Goal: Information Seeking & Learning: Learn about a topic

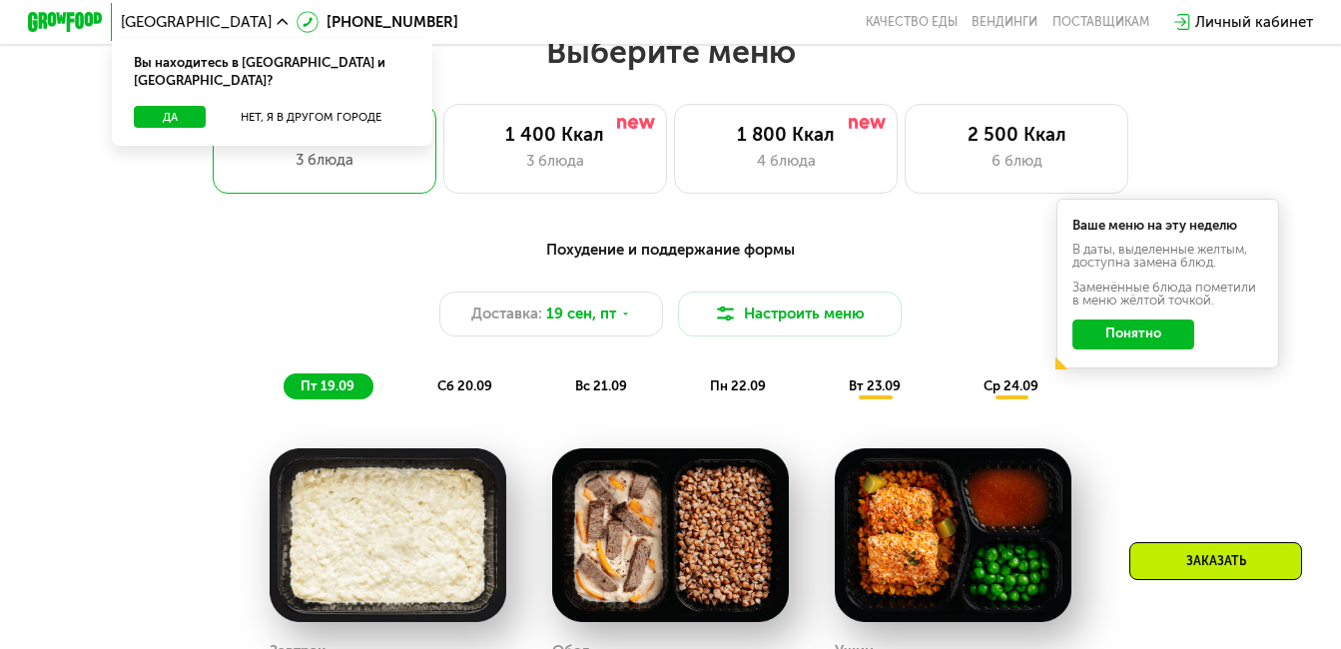
scroll to position [999, 0]
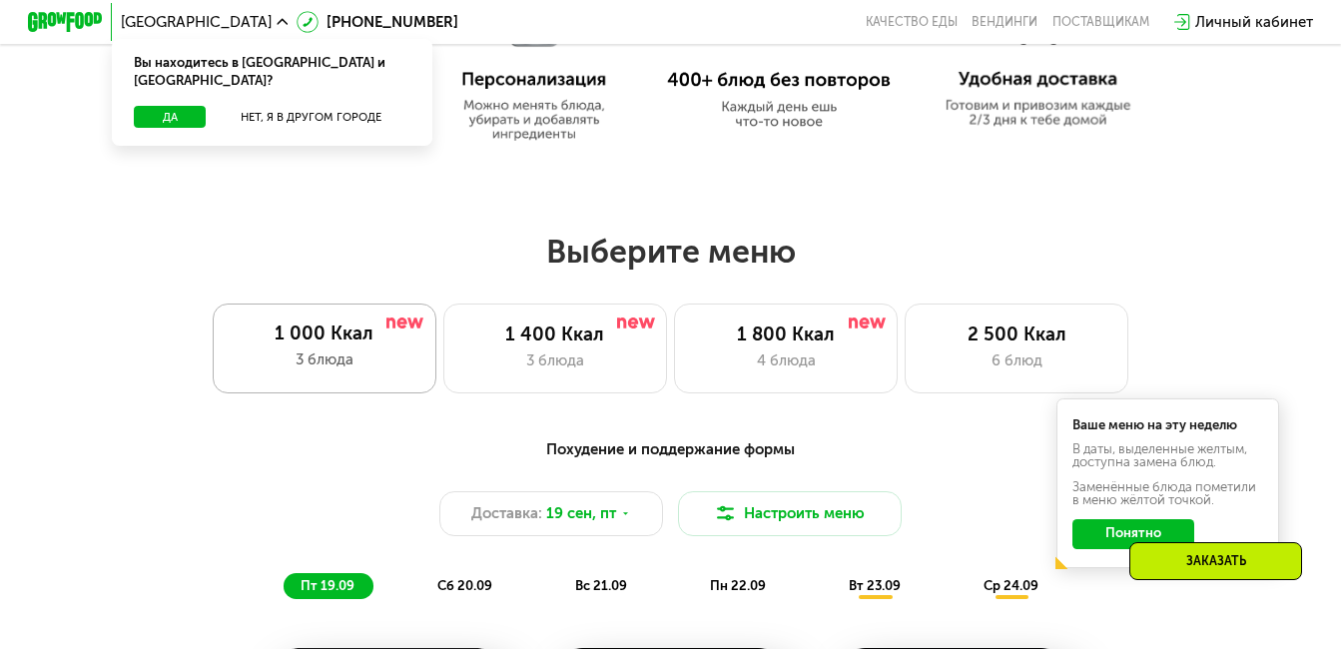
click at [313, 355] on div "1 000 Ккал 3 блюда" at bounding box center [325, 349] width 224 height 90
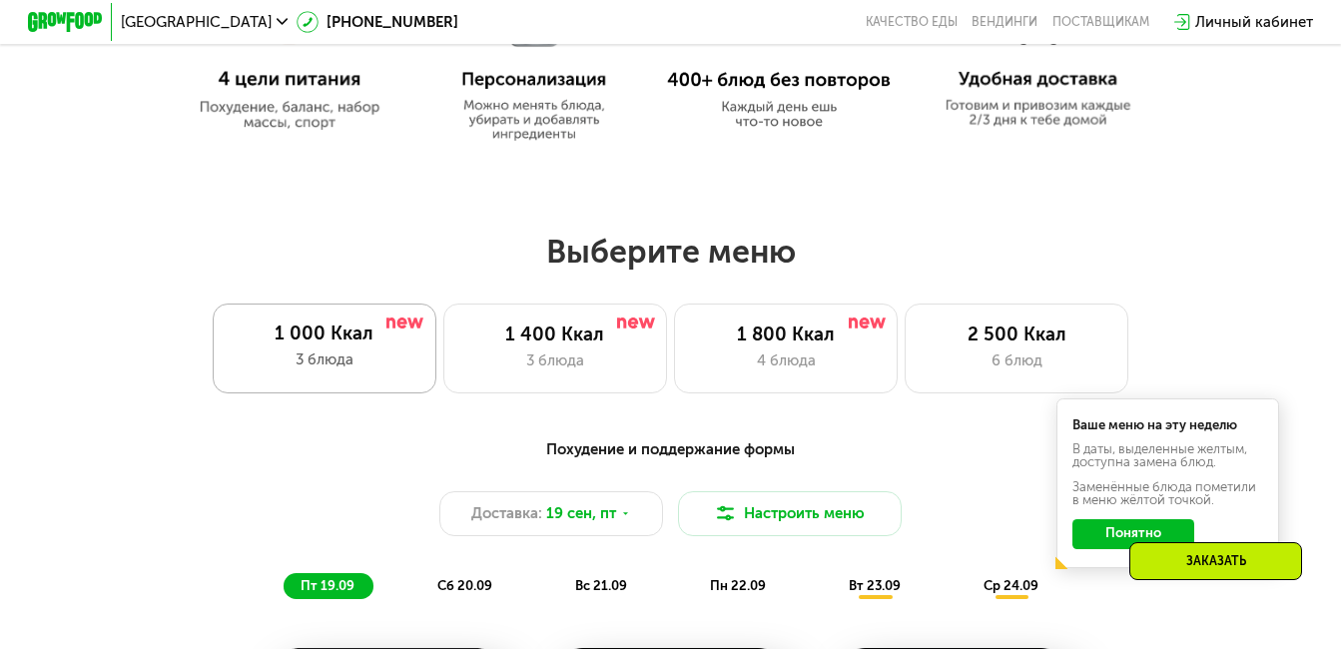
click at [325, 345] on div "1 000 Ккал" at bounding box center [324, 334] width 186 height 22
click at [370, 356] on div "1 000 Ккал 3 блюда" at bounding box center [325, 349] width 224 height 90
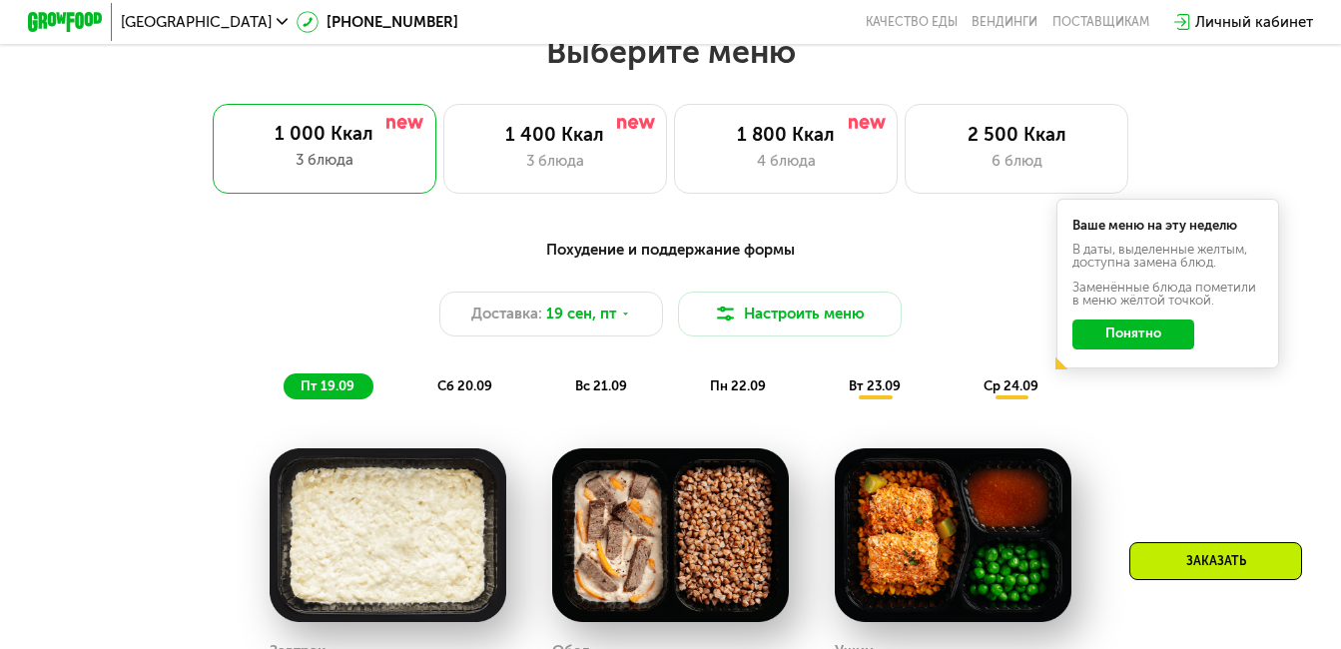
click at [1139, 343] on button "Понятно" at bounding box center [1133, 335] width 121 height 30
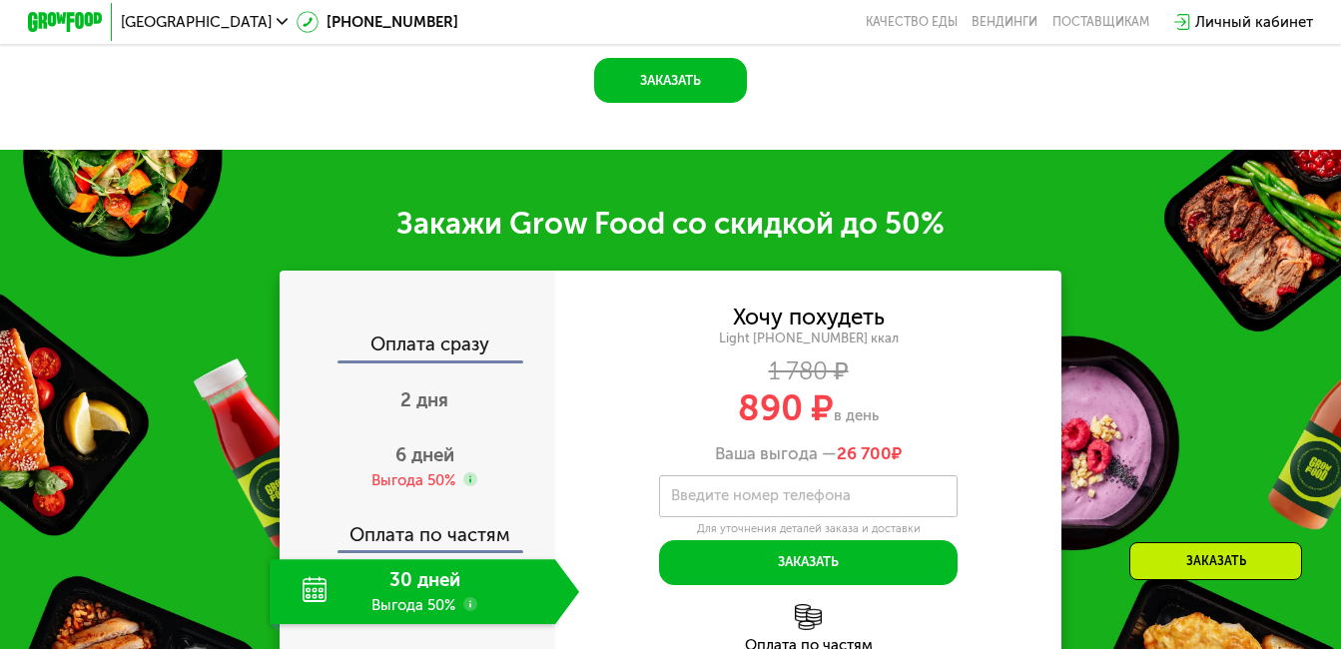
scroll to position [2297, 0]
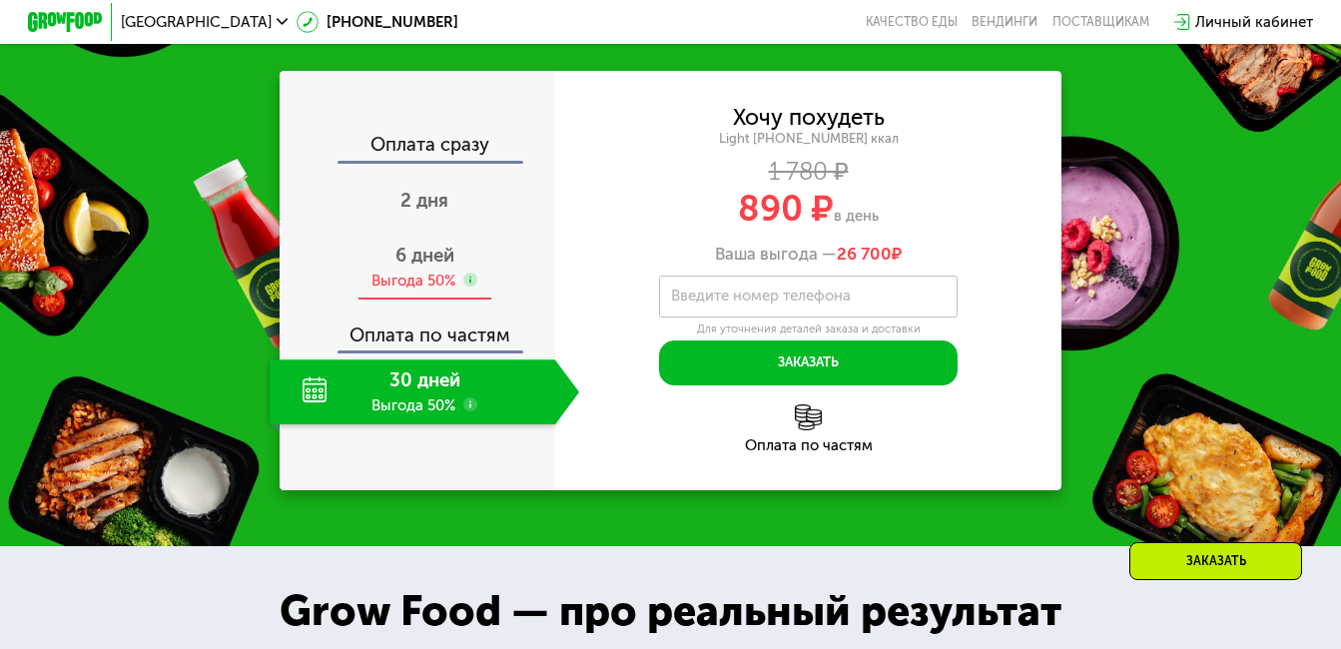
click at [421, 267] on span "6 дней" at bounding box center [425, 255] width 59 height 23
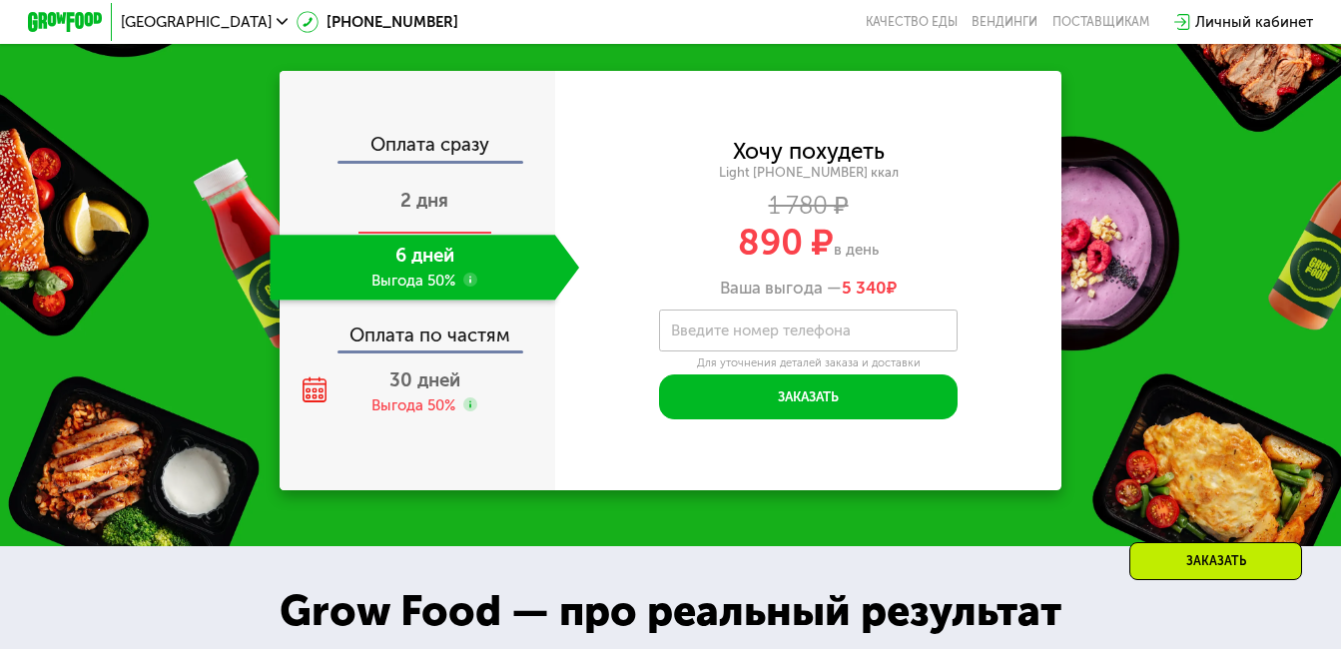
click at [418, 211] on span "2 дня" at bounding box center [425, 200] width 48 height 23
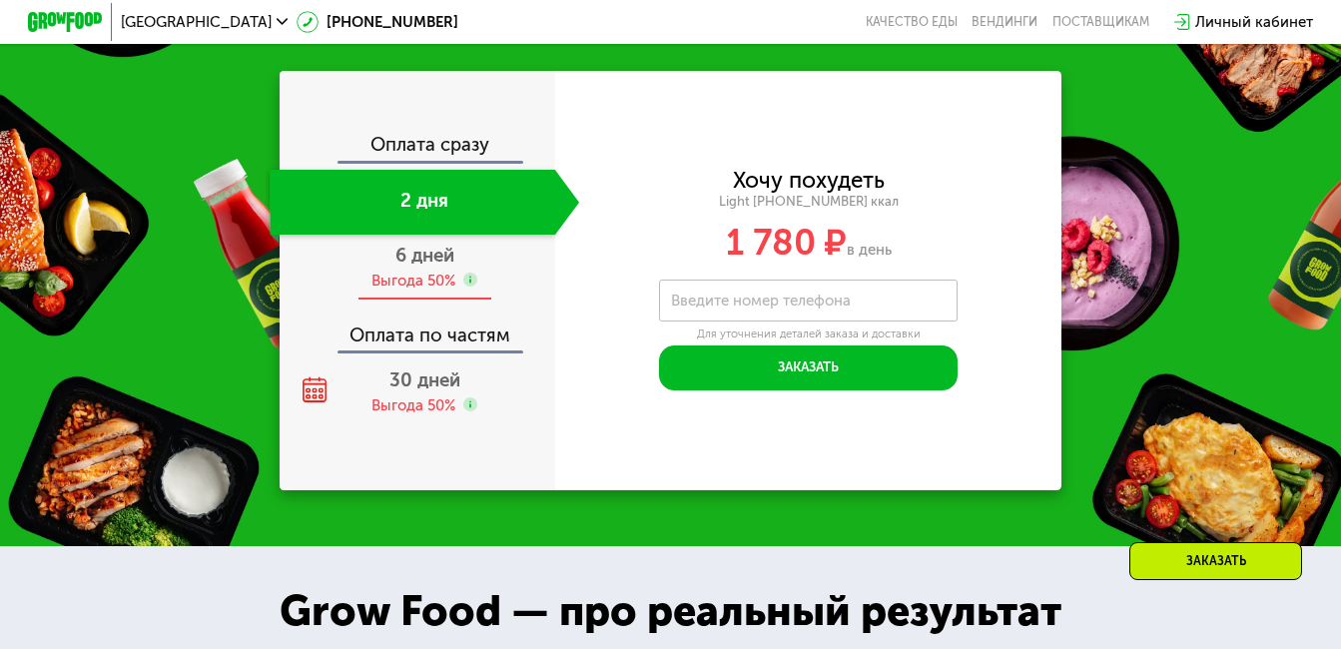
click at [415, 267] on span "6 дней" at bounding box center [425, 255] width 59 height 23
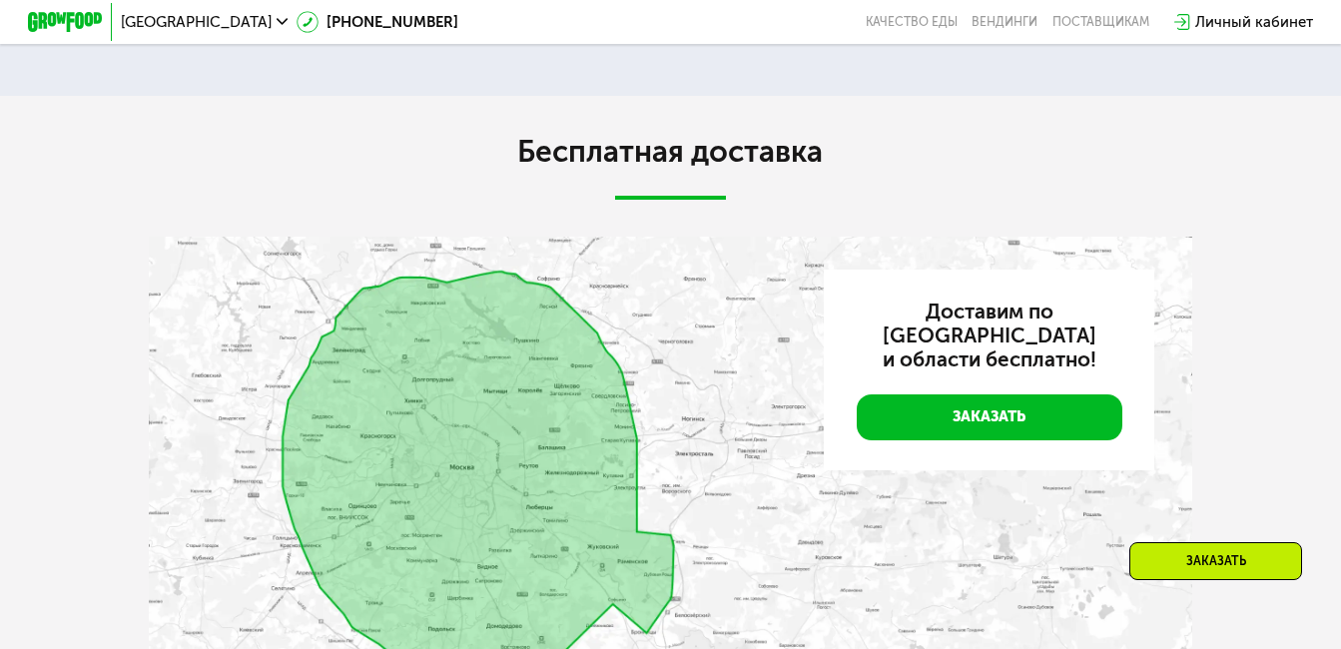
scroll to position [4195, 0]
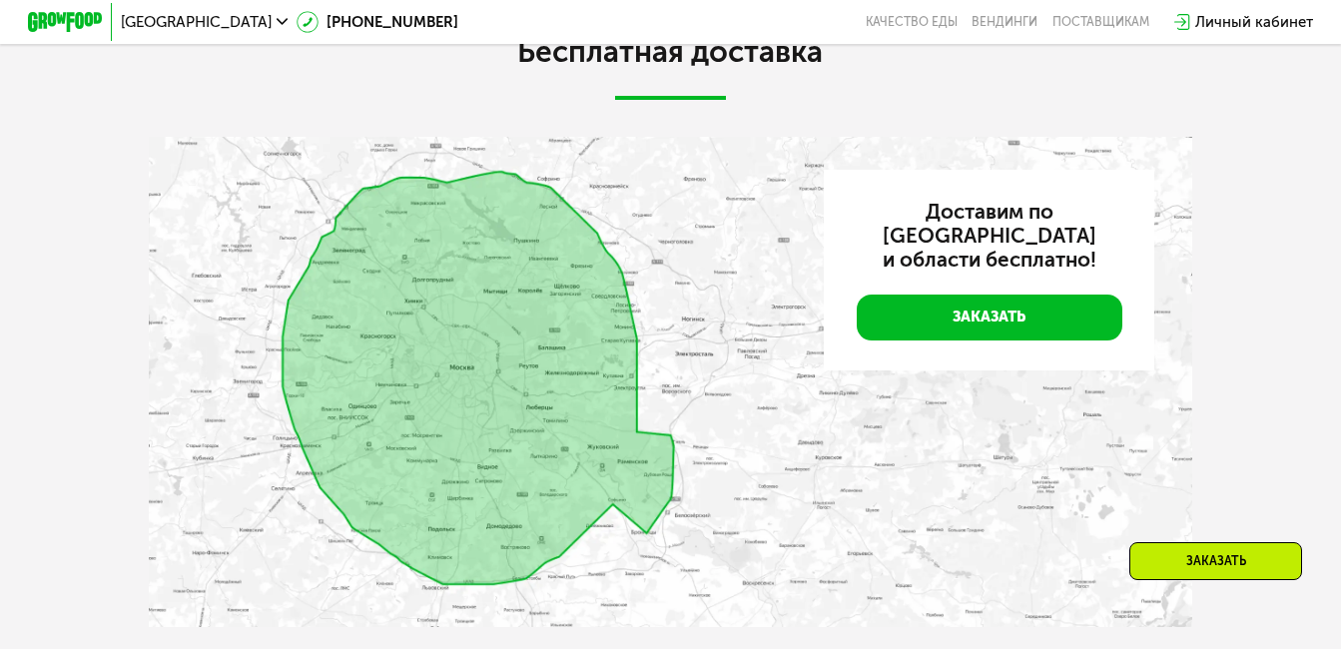
click at [428, 396] on img at bounding box center [671, 381] width 1044 height 489
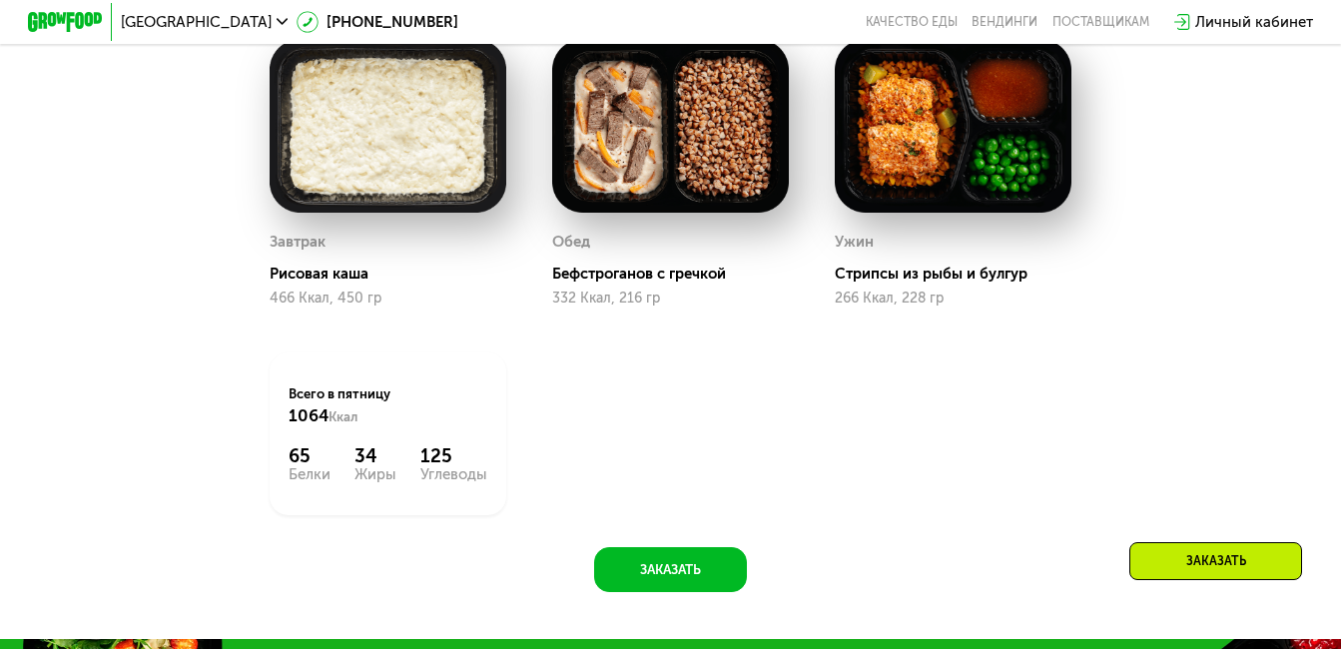
scroll to position [1408, 0]
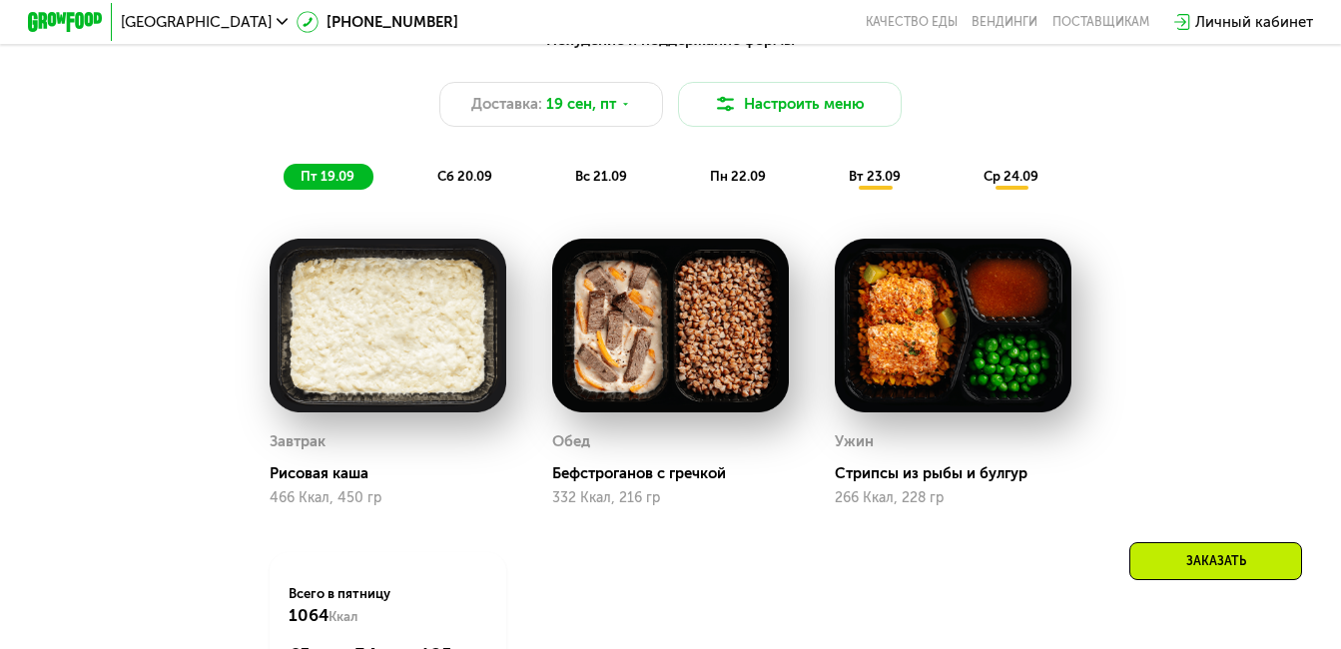
click at [454, 184] on span "сб 20.09" at bounding box center [464, 176] width 55 height 15
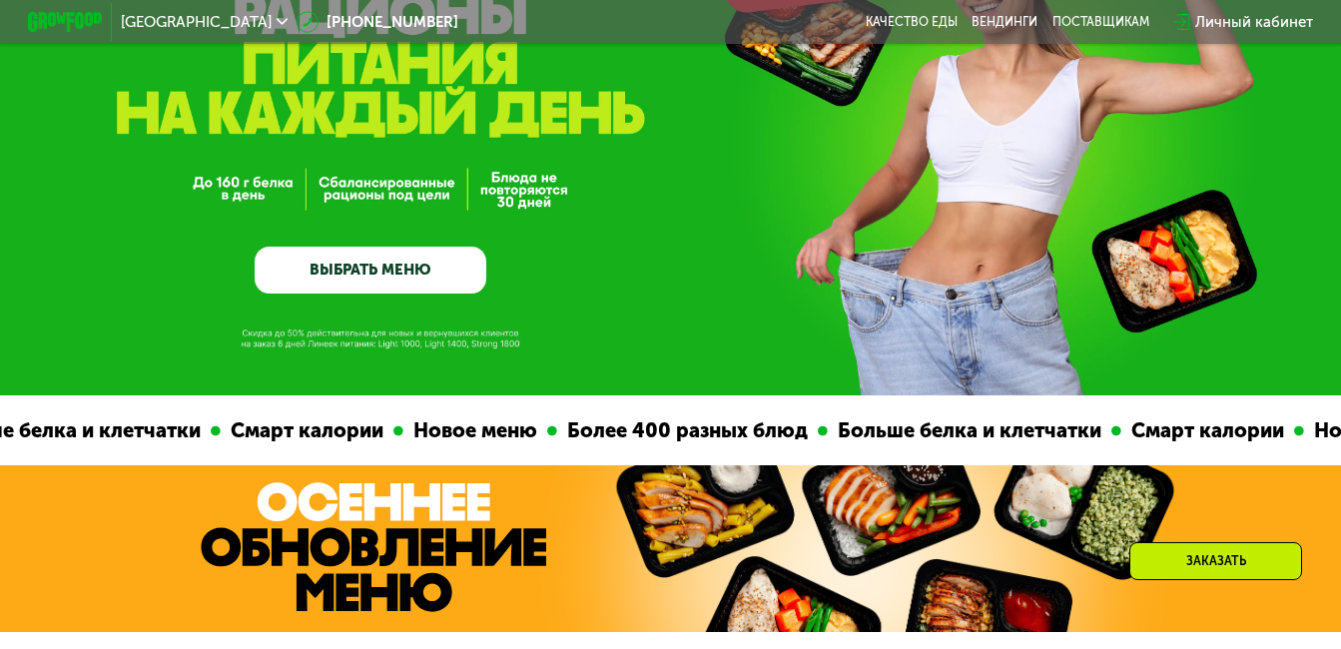
scroll to position [110, 0]
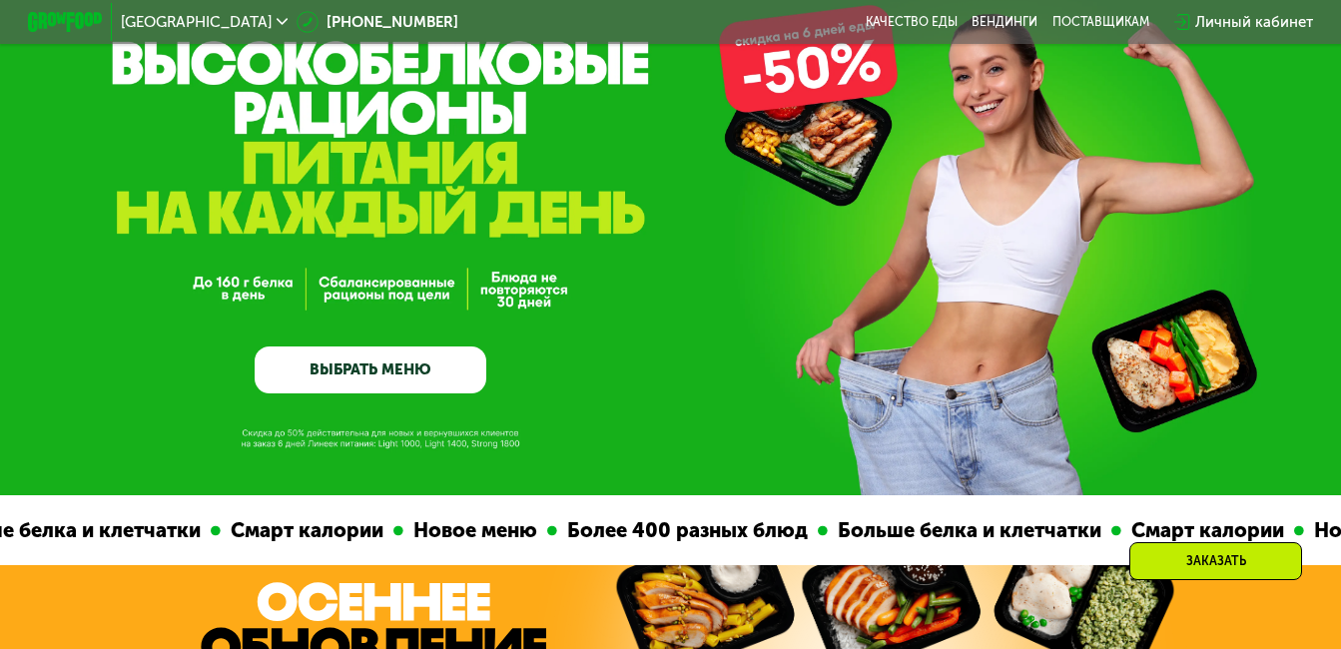
click at [357, 372] on link "ВЫБРАТЬ МЕНЮ" at bounding box center [371, 370] width 232 height 47
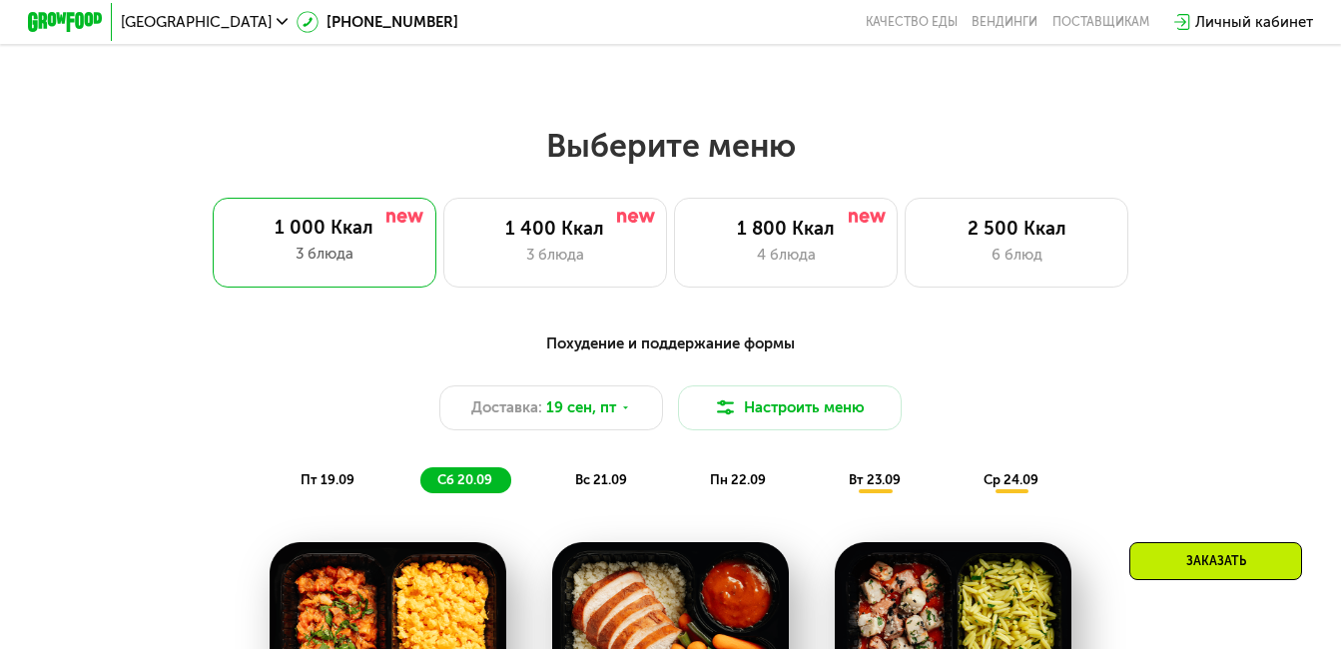
scroll to position [1195, 0]
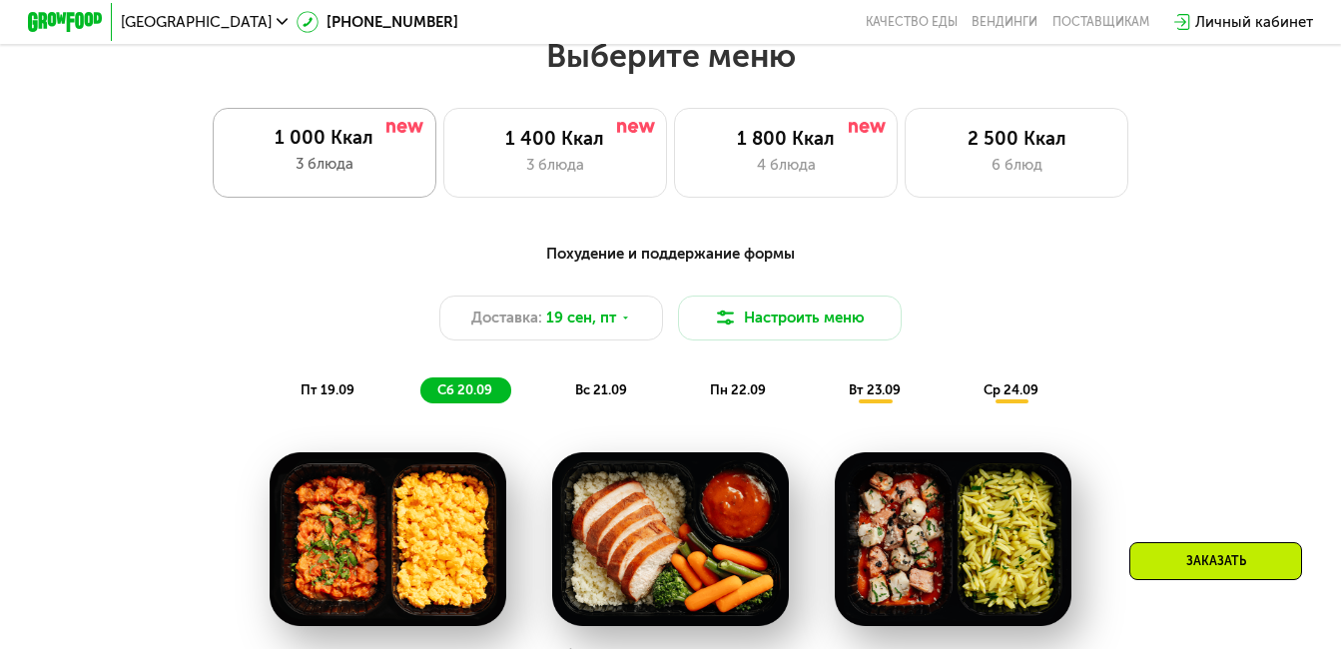
click at [343, 144] on div "1 000 Ккал" at bounding box center [324, 138] width 186 height 22
click at [341, 158] on div "1 000 Ккал 3 блюда" at bounding box center [325, 153] width 224 height 90
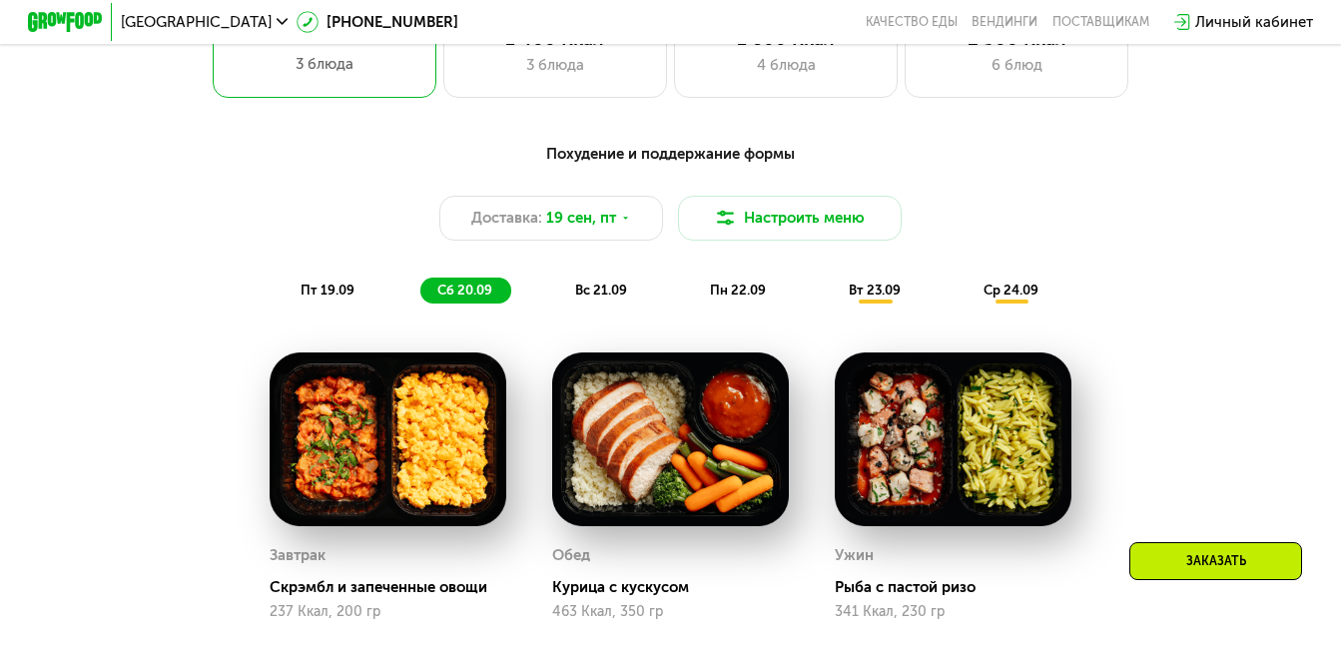
scroll to position [1394, 0]
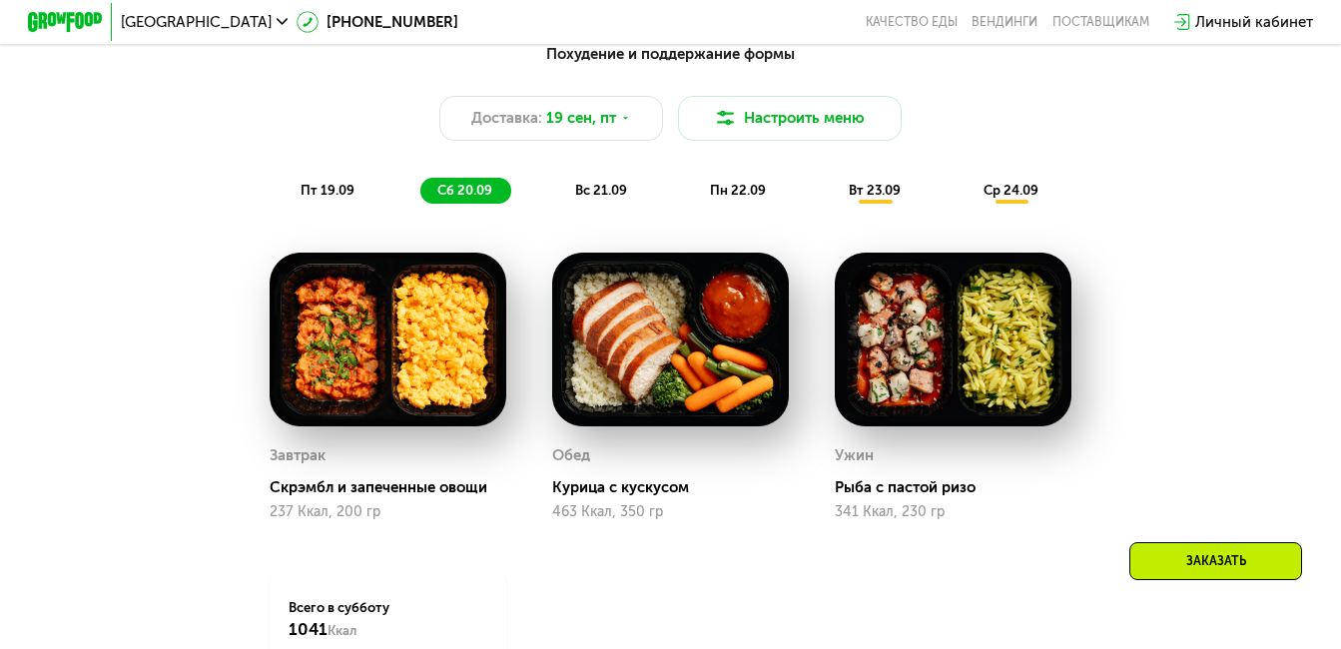
click at [589, 194] on span "вс 21.09" at bounding box center [601, 190] width 52 height 15
click at [742, 198] on span "пн 22.09" at bounding box center [738, 190] width 56 height 15
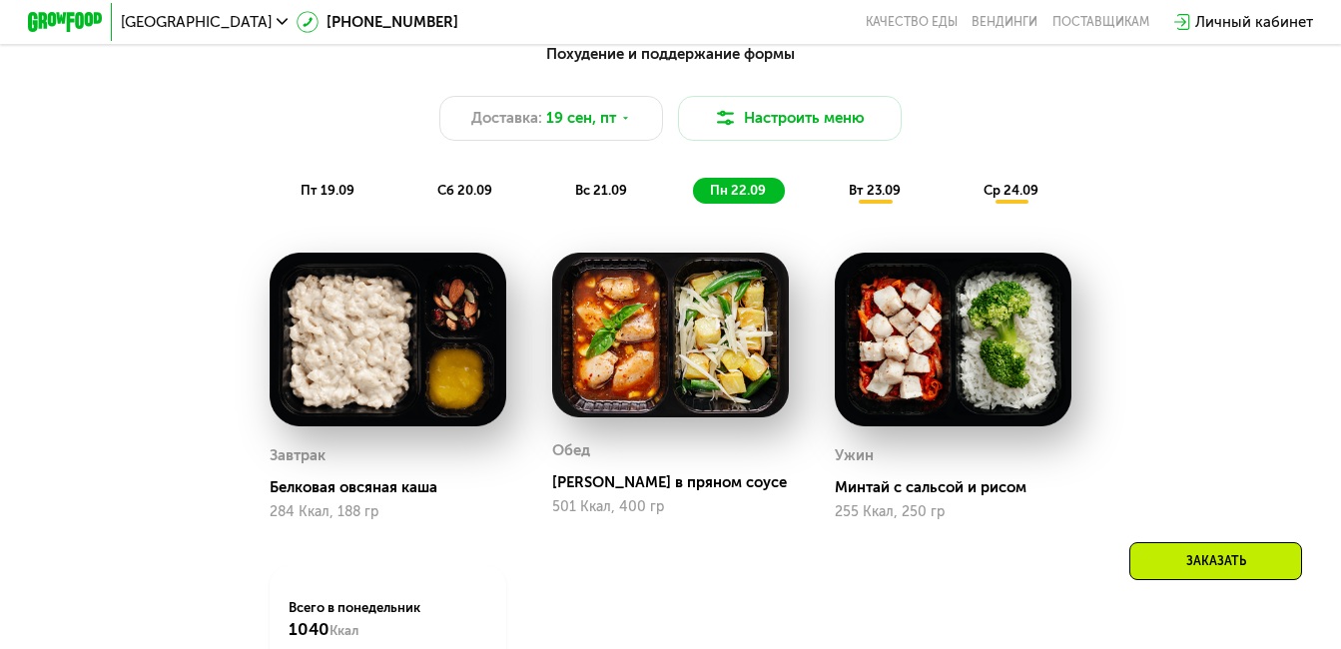
click at [883, 195] on span "вт 23.09" at bounding box center [875, 190] width 52 height 15
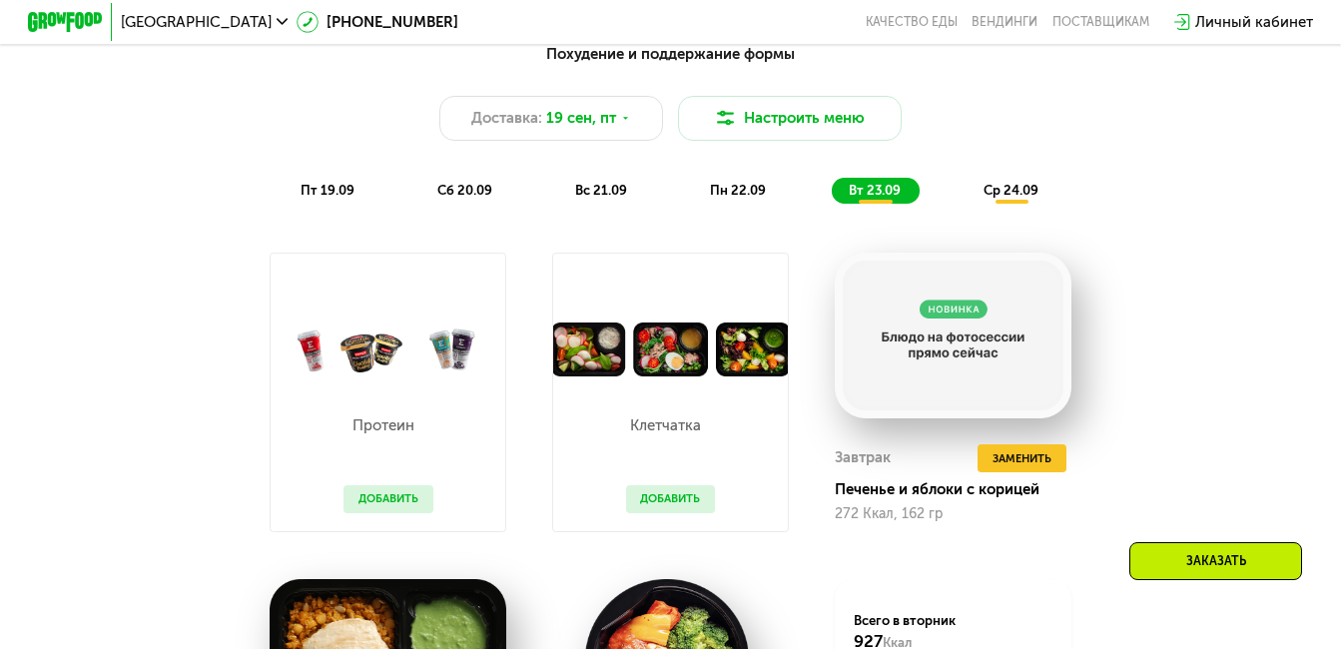
click at [1159, 272] on div "Похудение и поддержание формы Доставка: [DATE] Настроить меню пт 19.09 сб 20.09…" at bounding box center [671, 478] width 1148 height 892
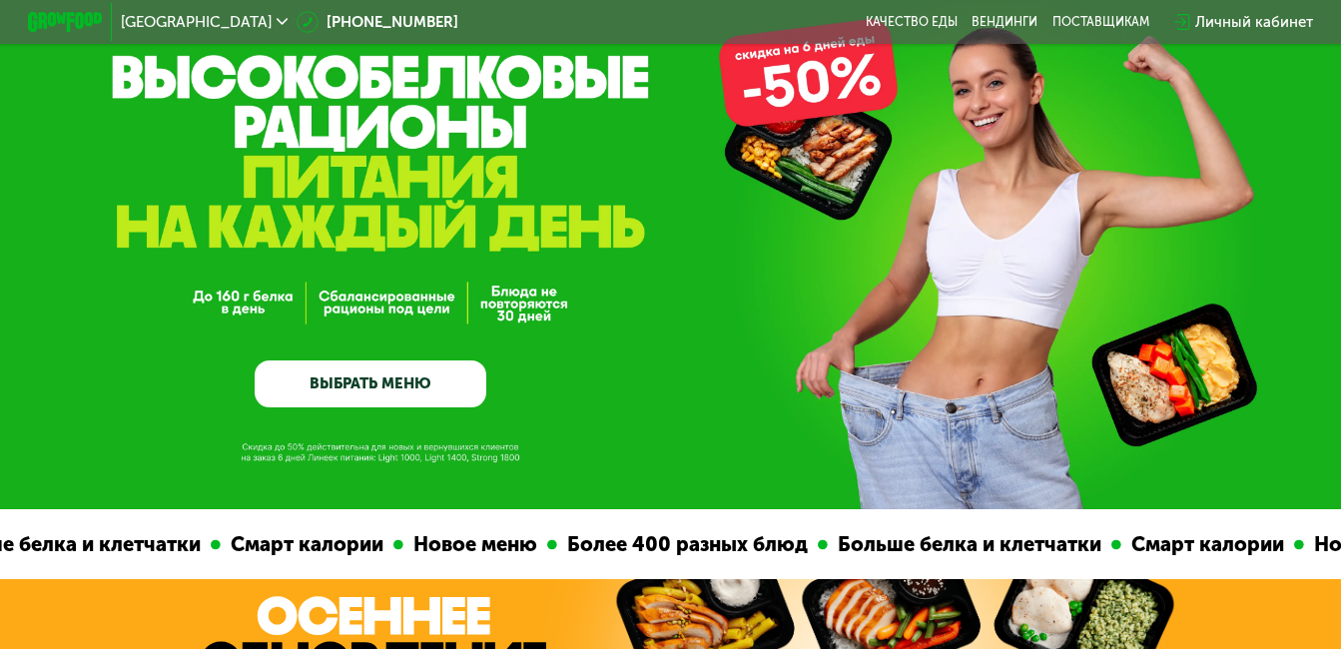
scroll to position [0, 0]
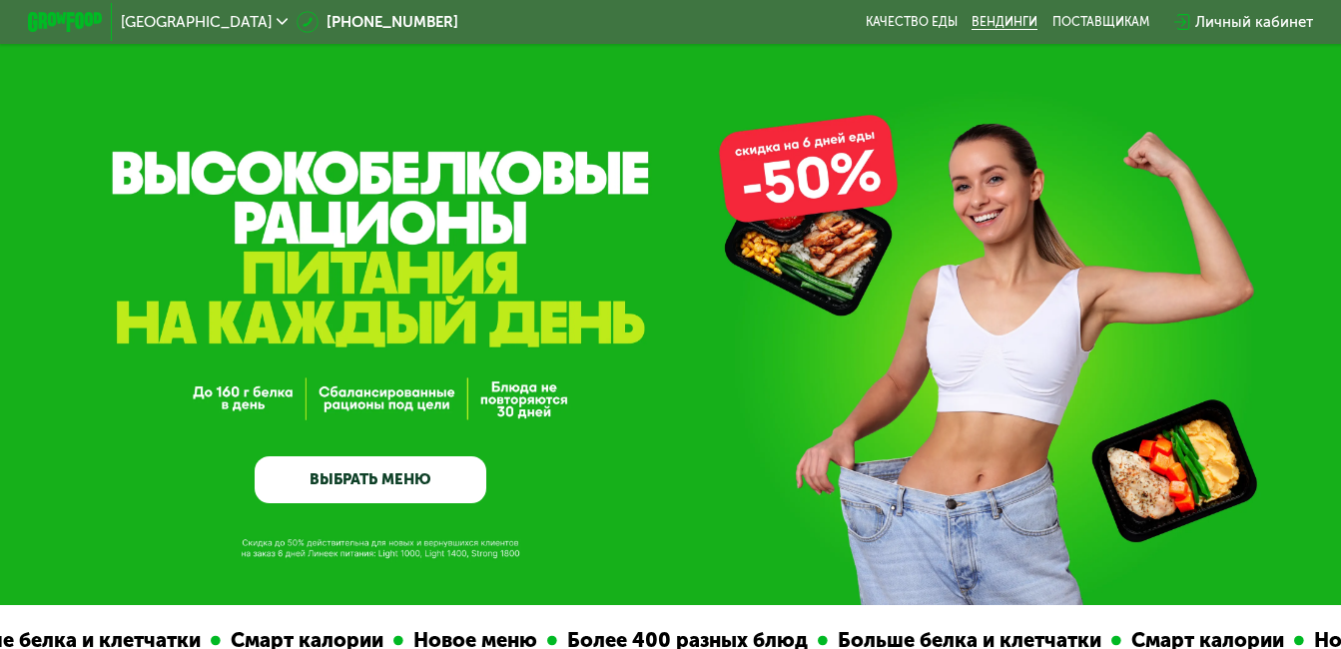
click at [998, 21] on link "Вендинги" at bounding box center [1005, 22] width 66 height 15
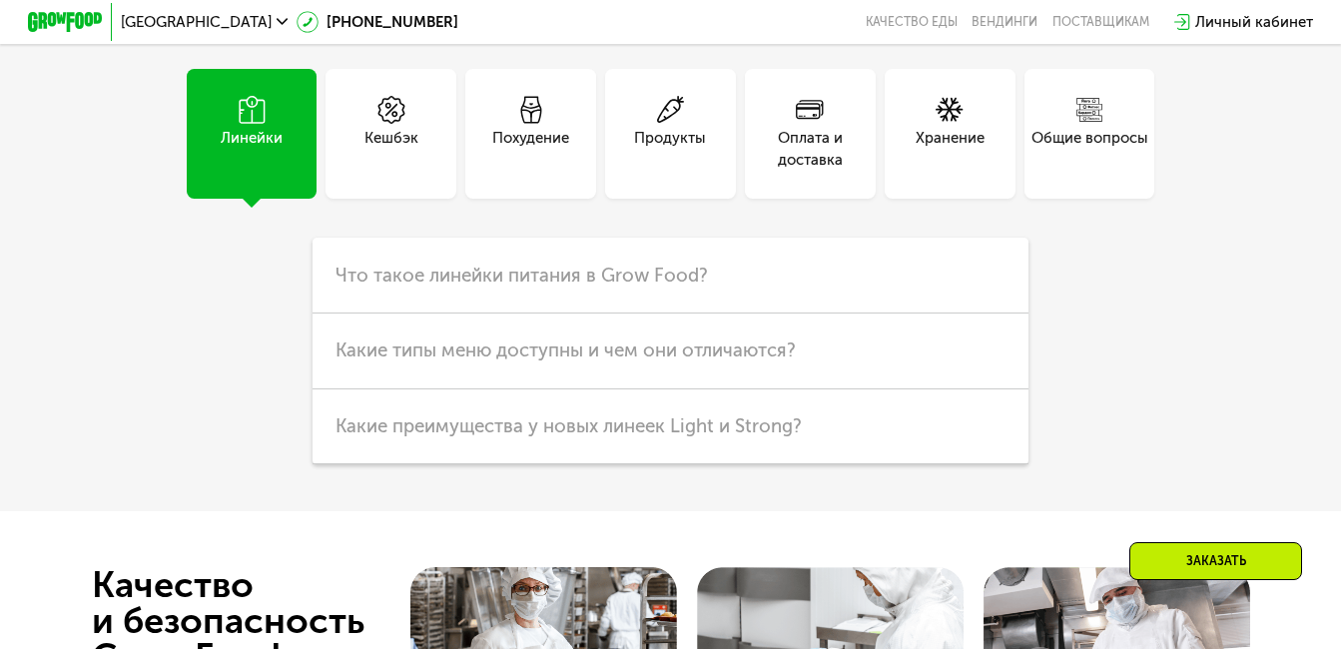
scroll to position [4894, 0]
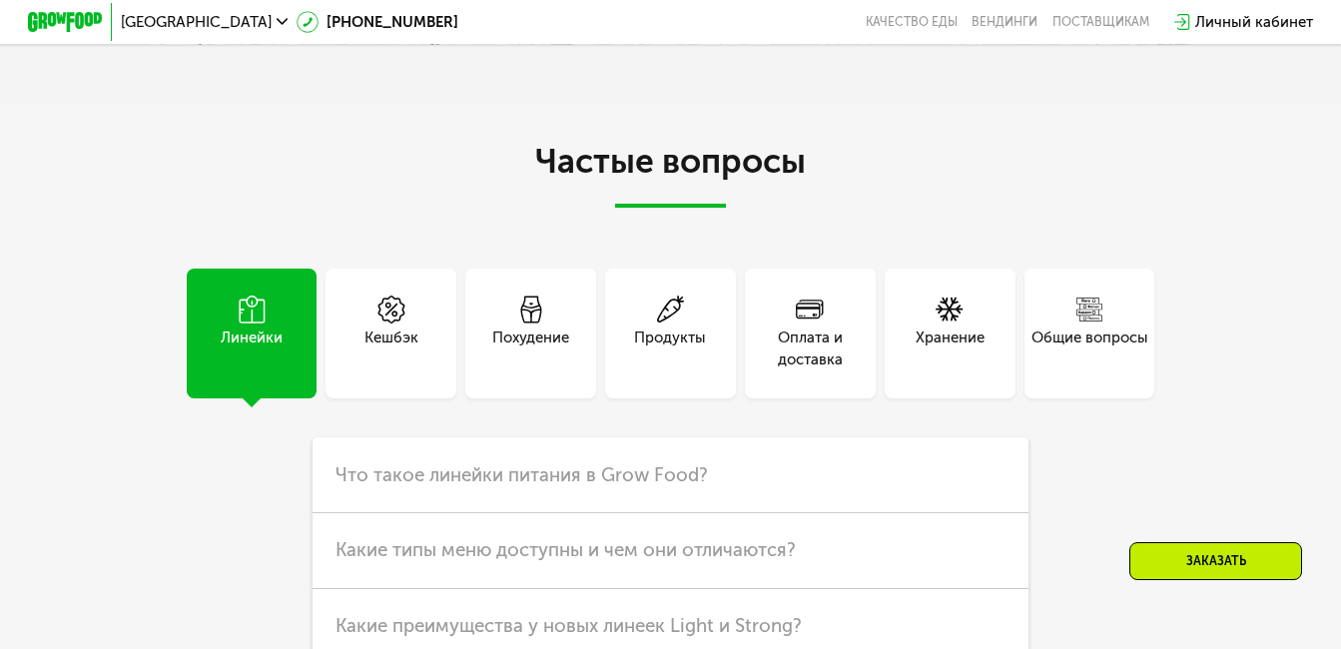
click at [805, 370] on div "Оплата и доставка" at bounding box center [810, 349] width 131 height 45
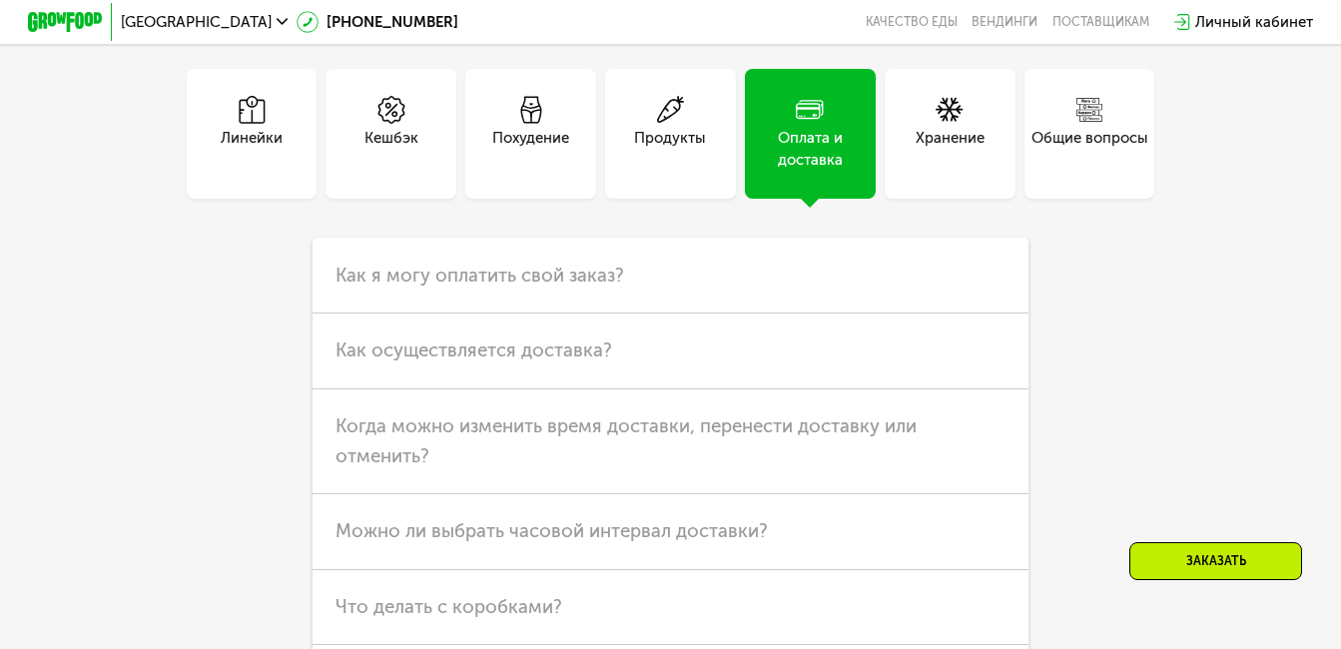
scroll to position [5194, 0]
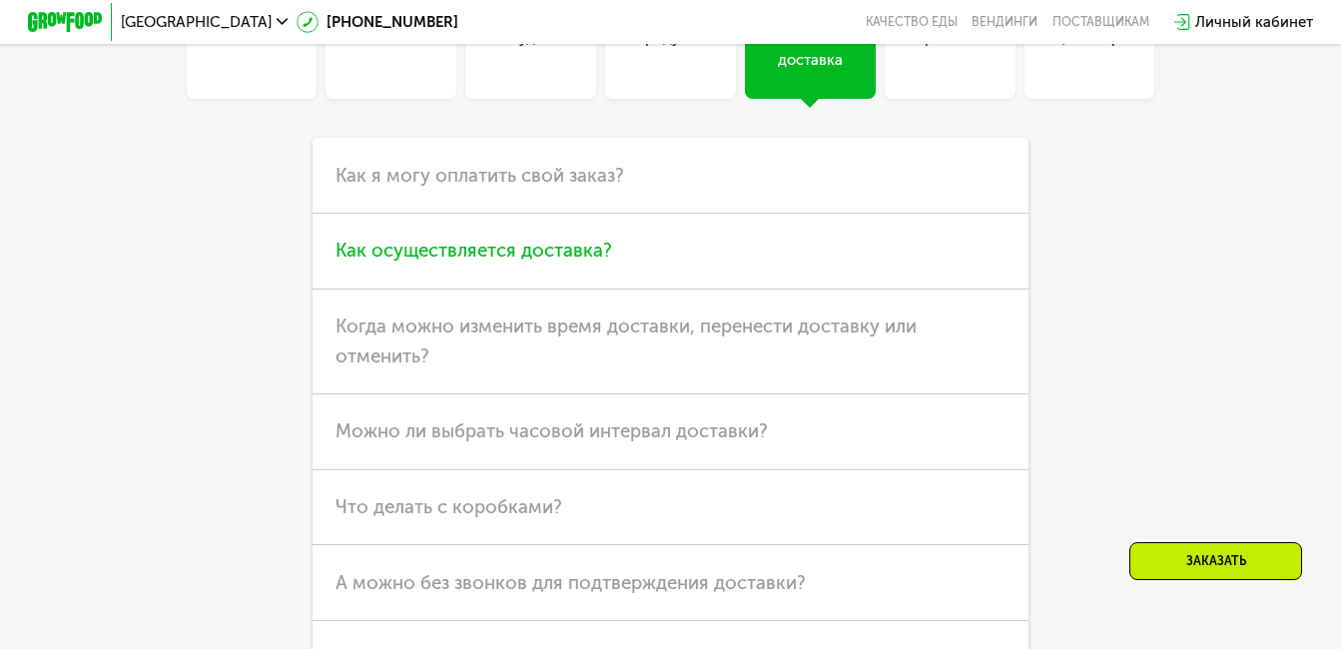
click at [588, 262] on span "Как осуществляется доставка?" at bounding box center [474, 250] width 277 height 23
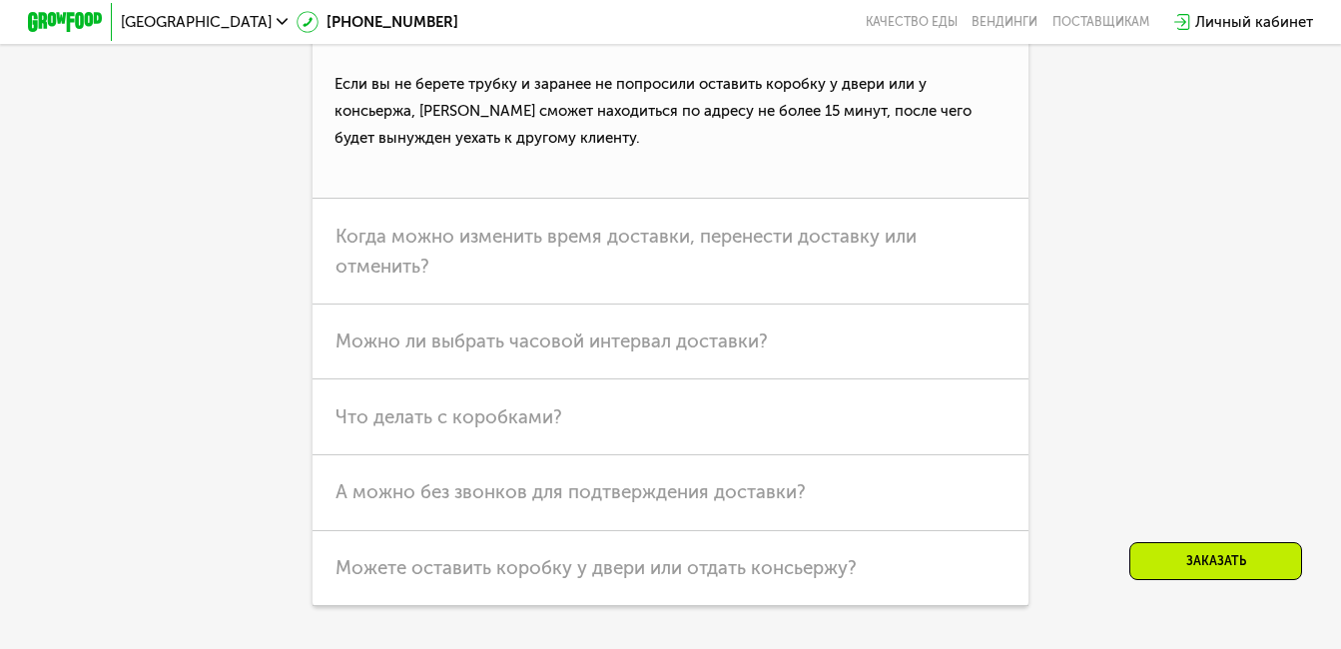
scroll to position [5793, 0]
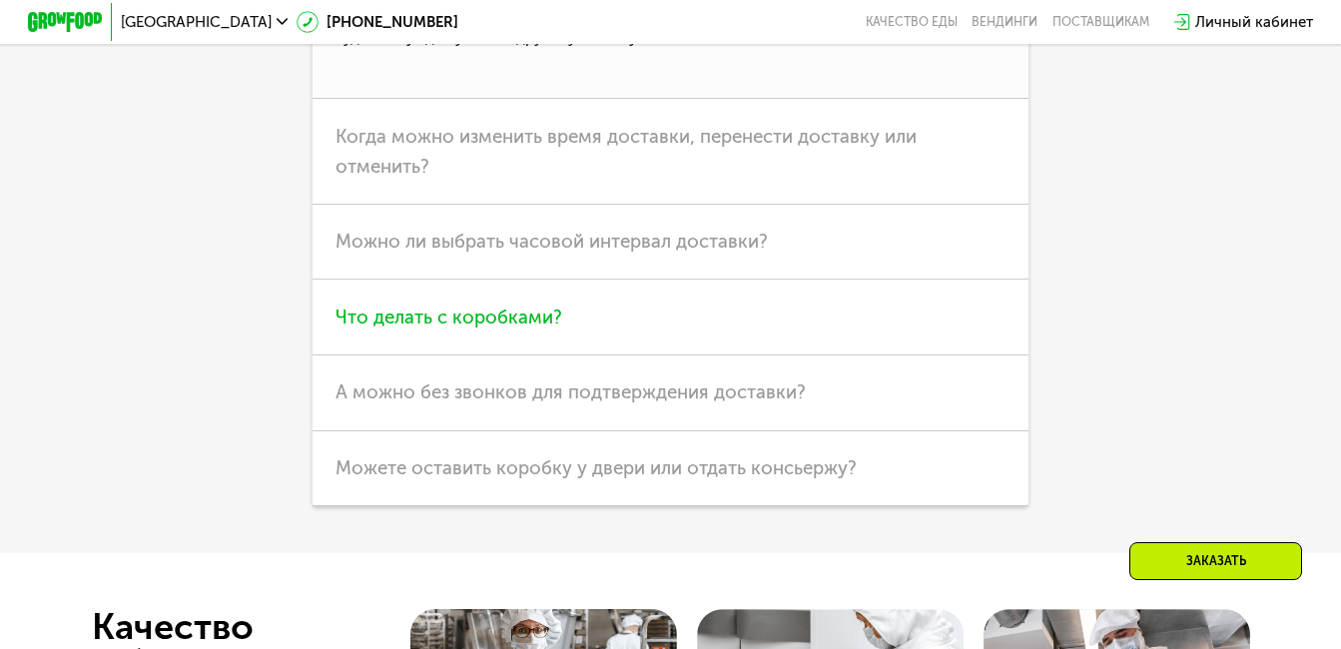
click at [622, 356] on h3 "Что делать с коробками?" at bounding box center [670, 318] width 715 height 76
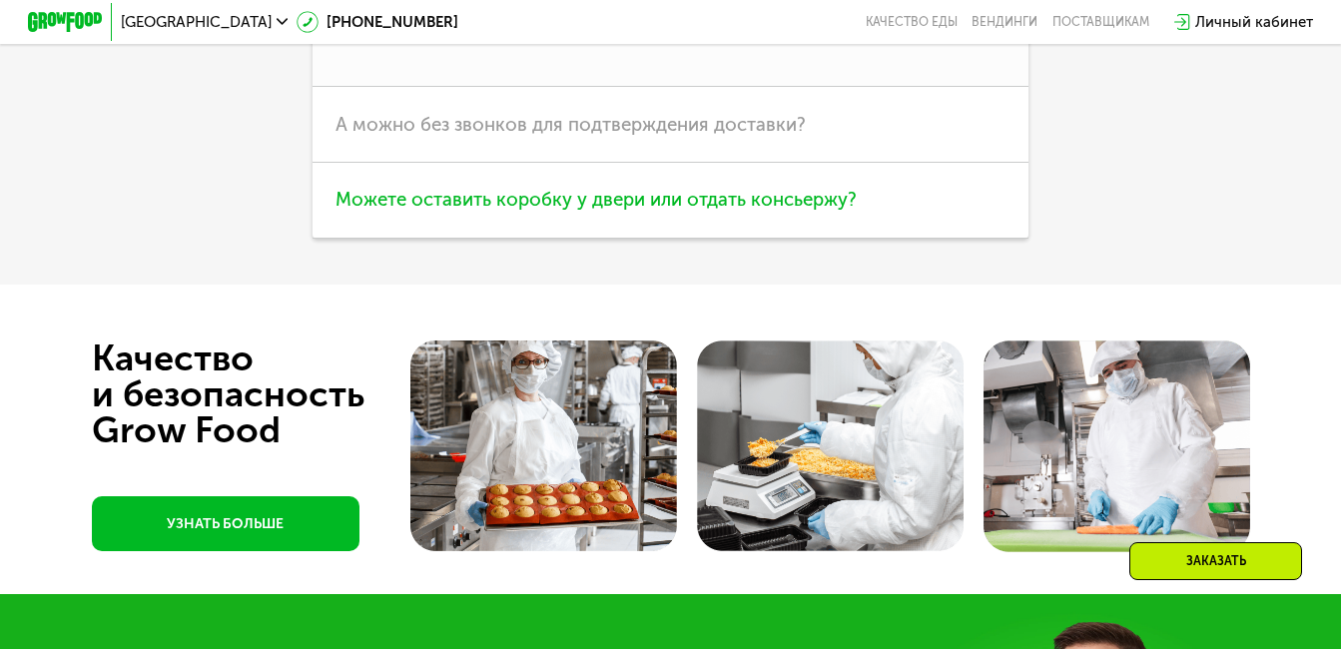
scroll to position [5693, 0]
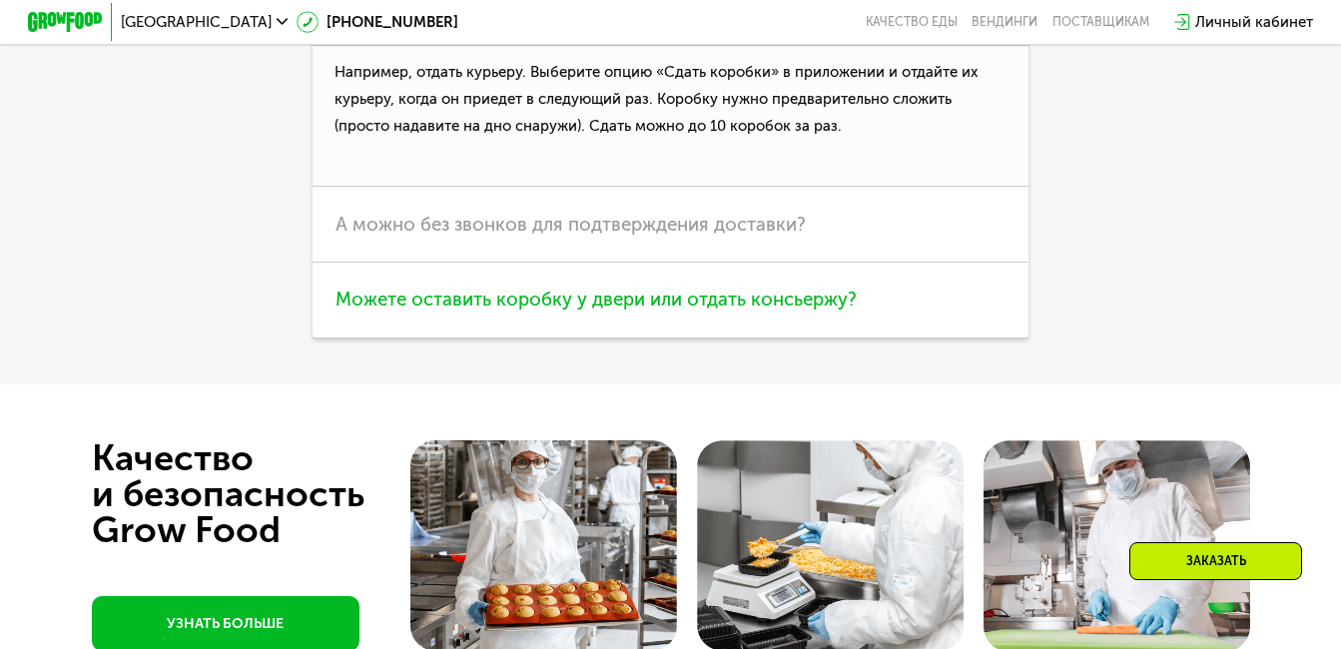
click at [793, 311] on span "Можете оставить коробку у двери или отдать консьержу?" at bounding box center [596, 299] width 521 height 23
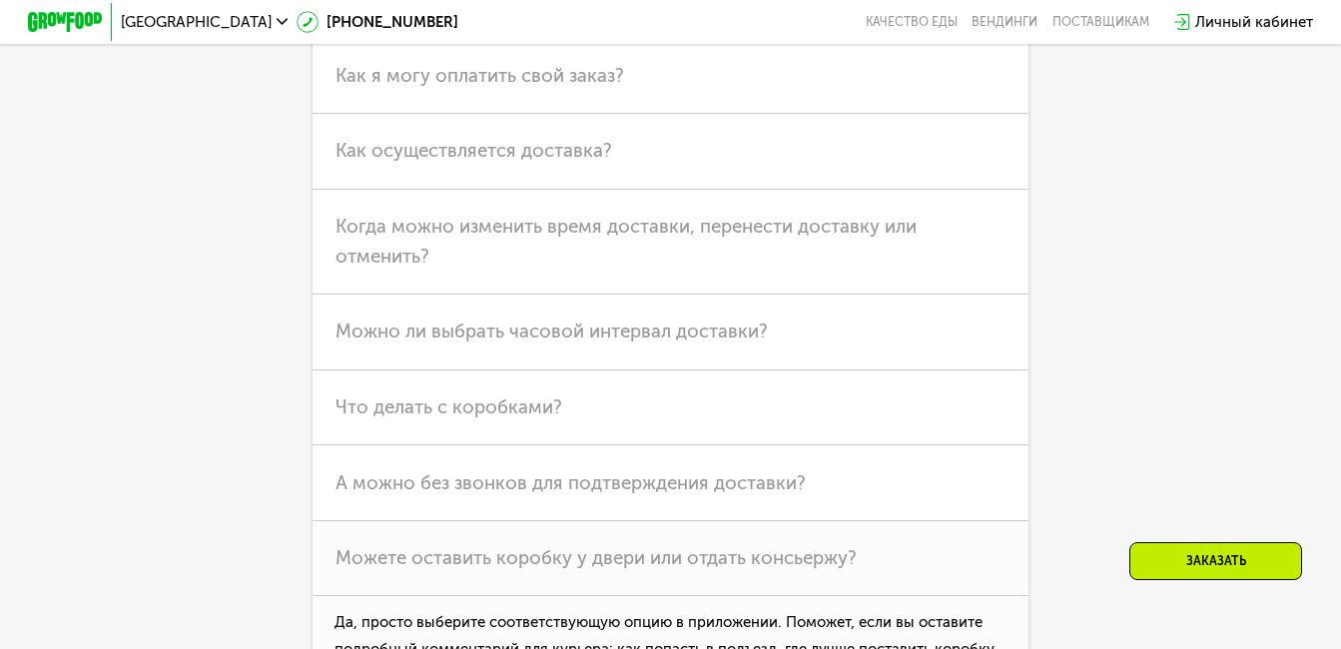
scroll to position [5094, 0]
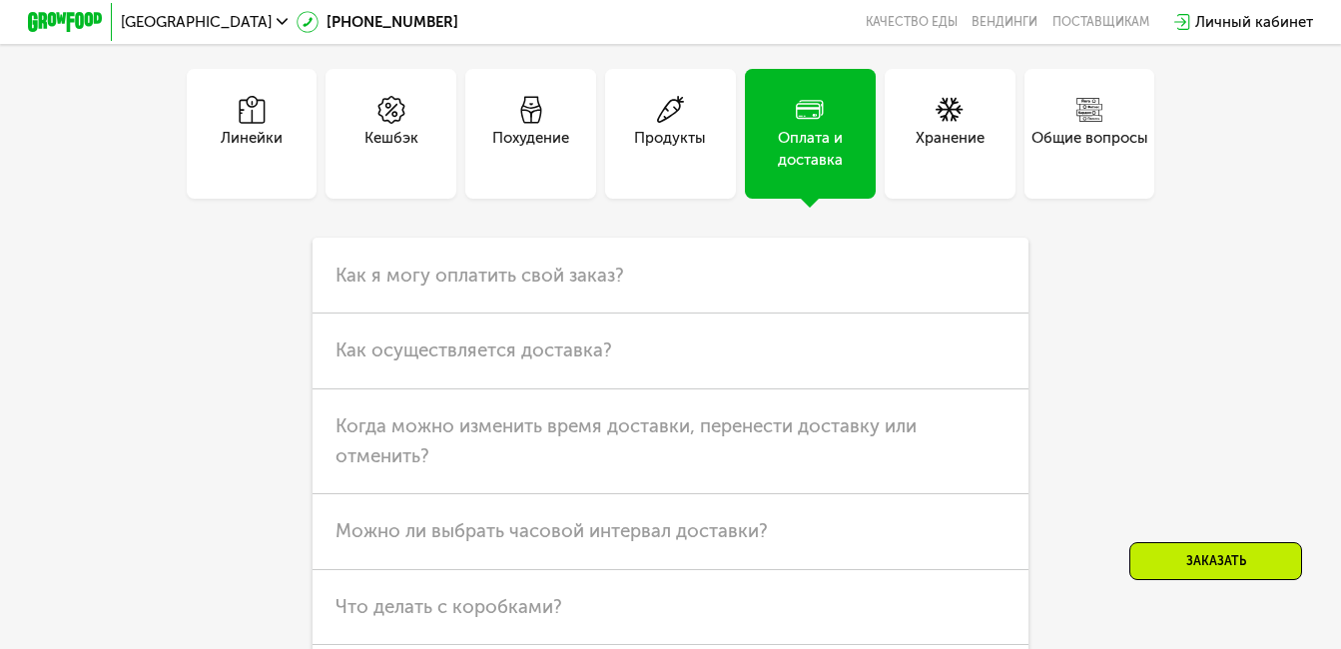
click at [680, 171] on div "Продукты" at bounding box center [670, 149] width 72 height 45
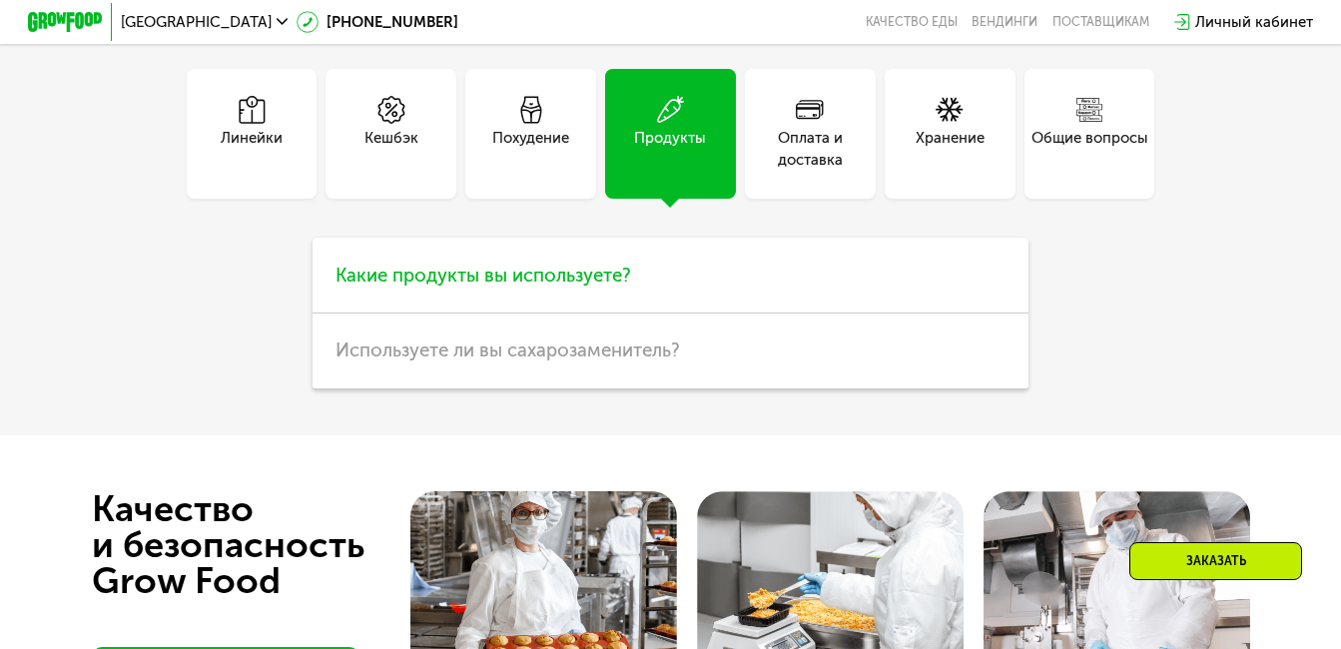
click at [525, 287] on span "Какие продукты вы используете?" at bounding box center [484, 275] width 296 height 23
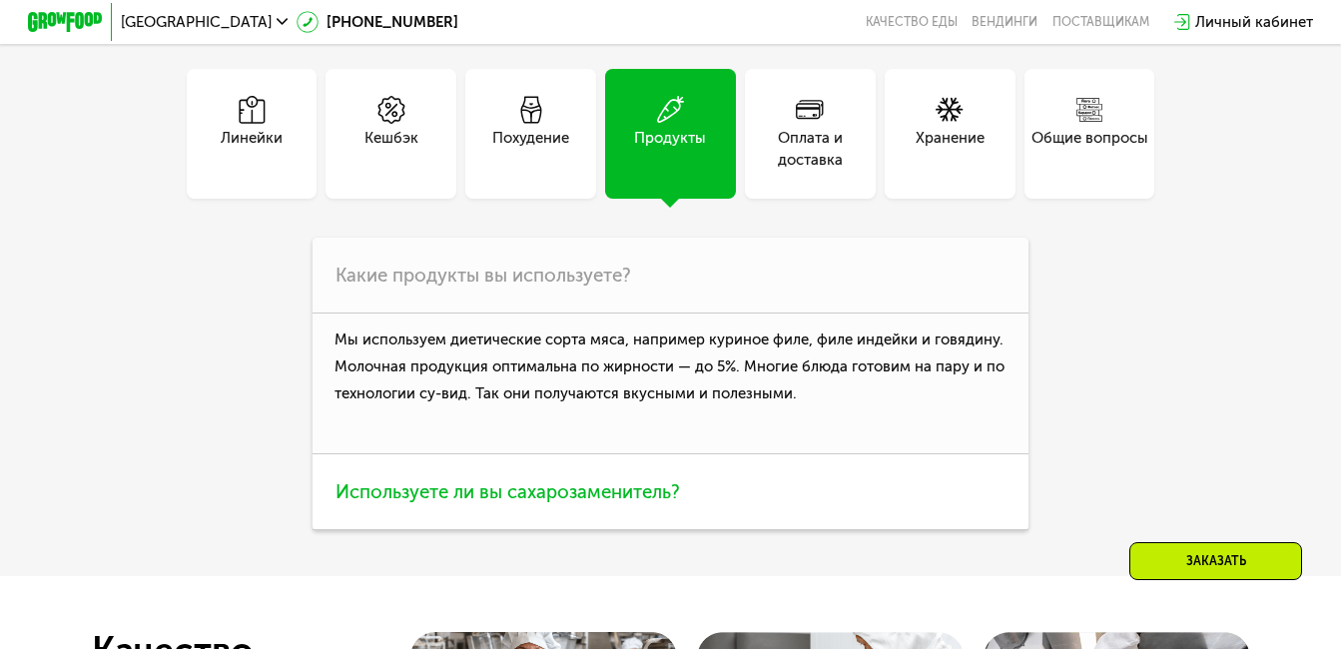
click at [573, 503] on span "Используете ли вы сахарозаменитель?" at bounding box center [508, 491] width 345 height 23
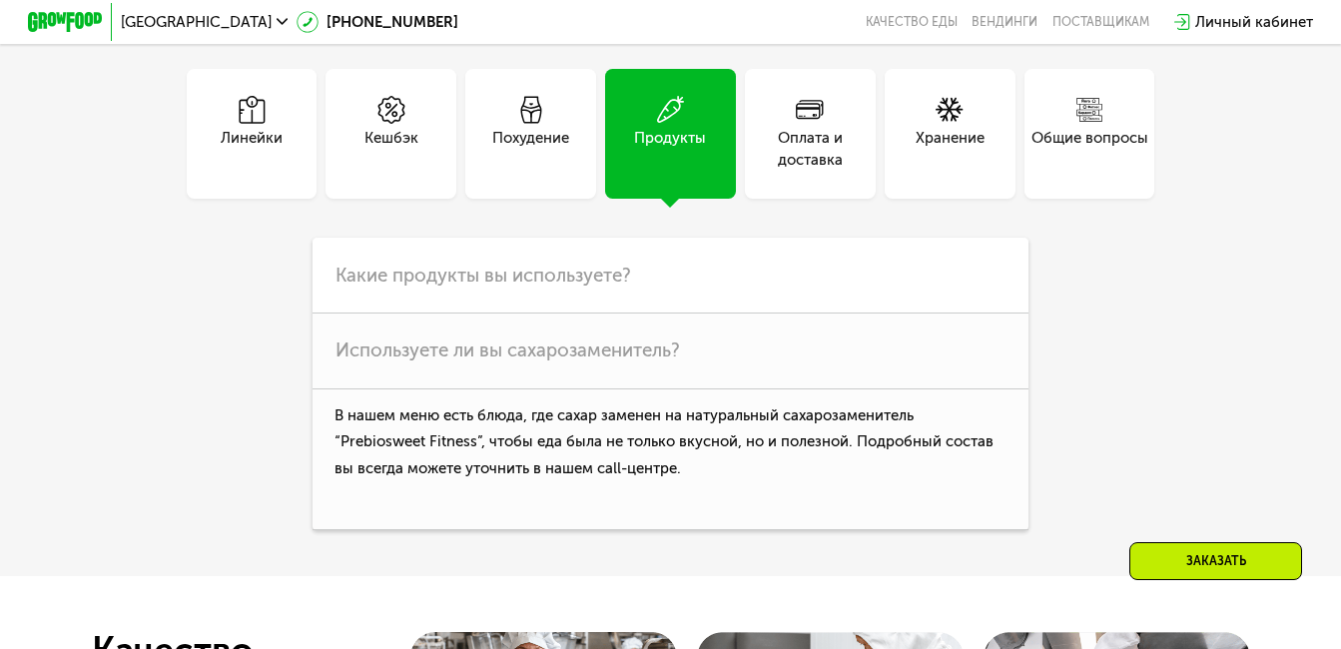
click at [519, 172] on div "Похудение" at bounding box center [530, 149] width 77 height 45
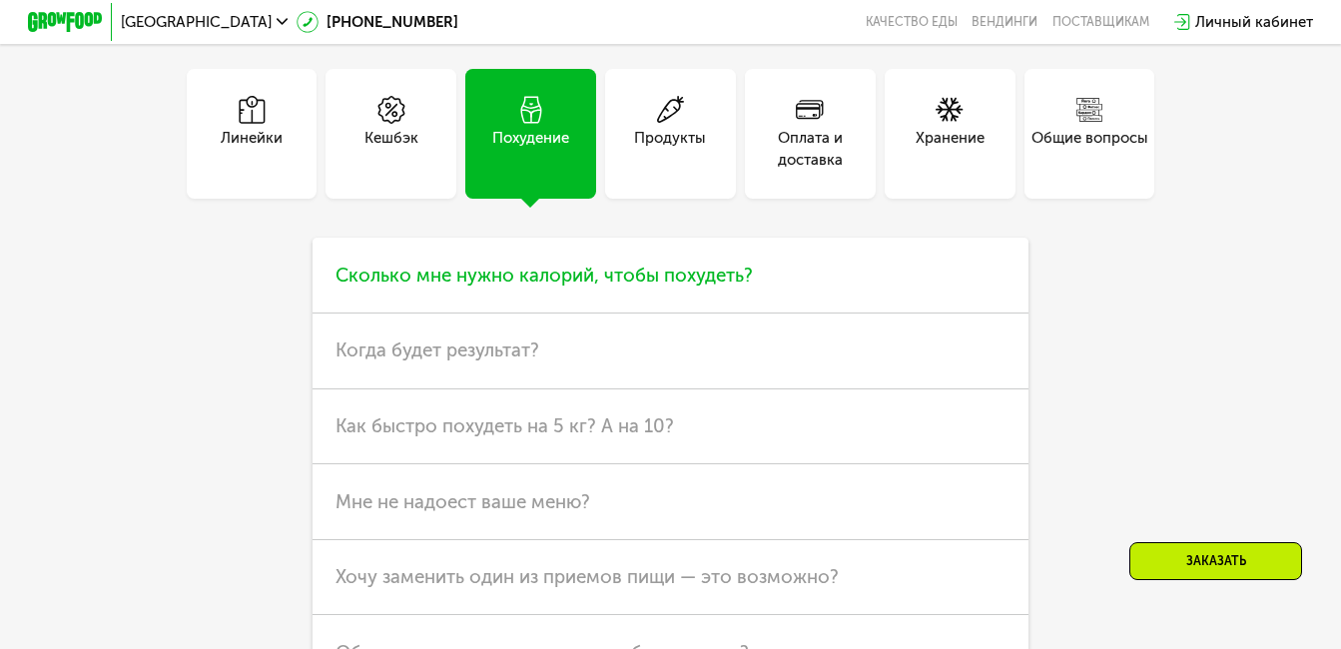
click at [582, 287] on span "Сколько мне нужно калорий, чтобы похудеть?" at bounding box center [544, 275] width 417 height 23
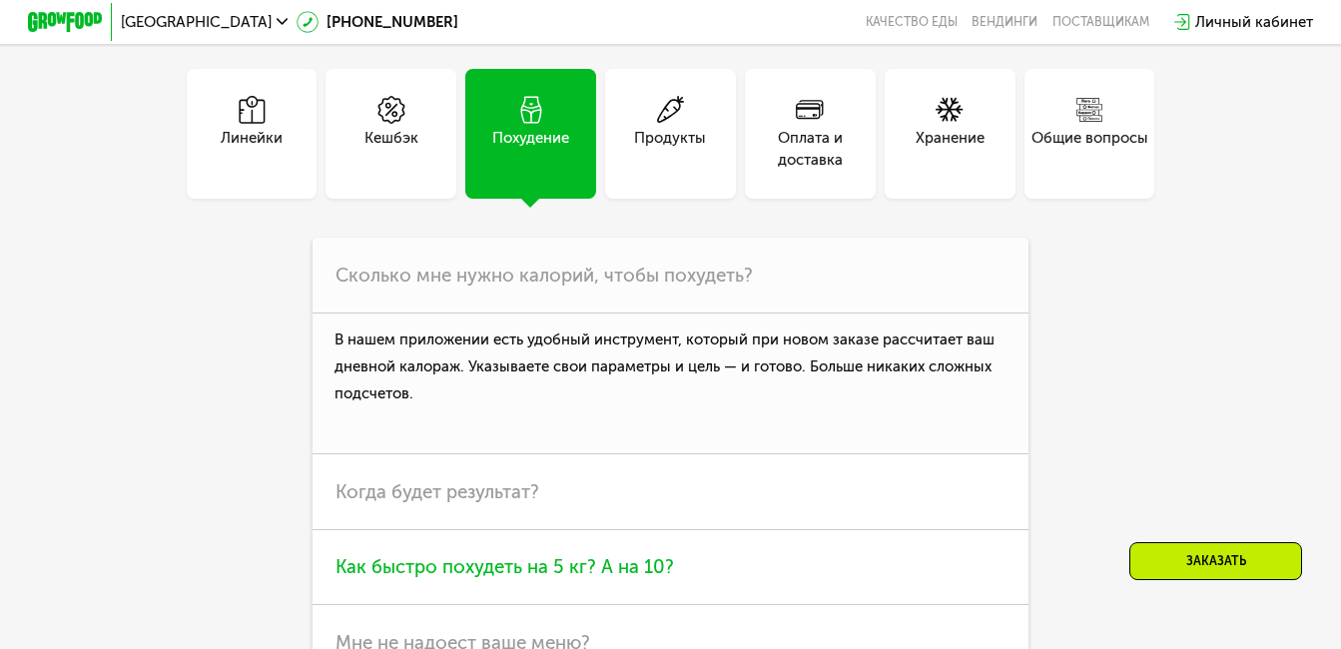
scroll to position [5194, 0]
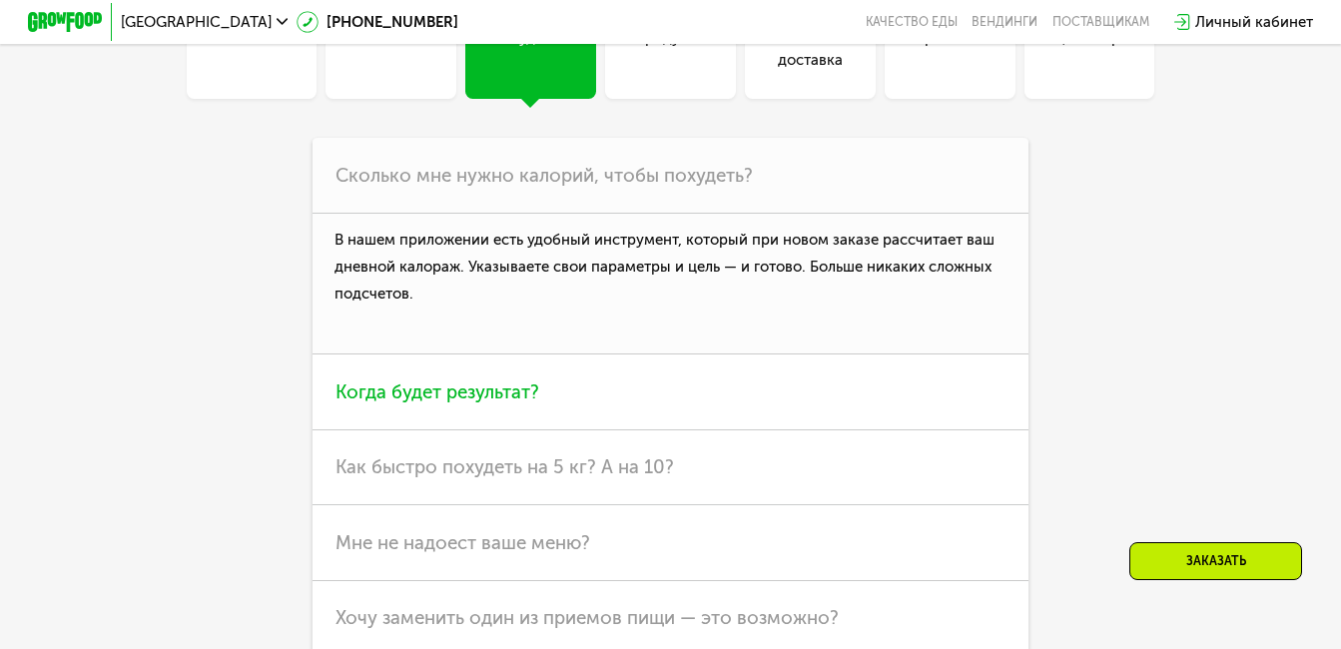
click at [517, 403] on span "Когда будет результат?" at bounding box center [438, 392] width 204 height 23
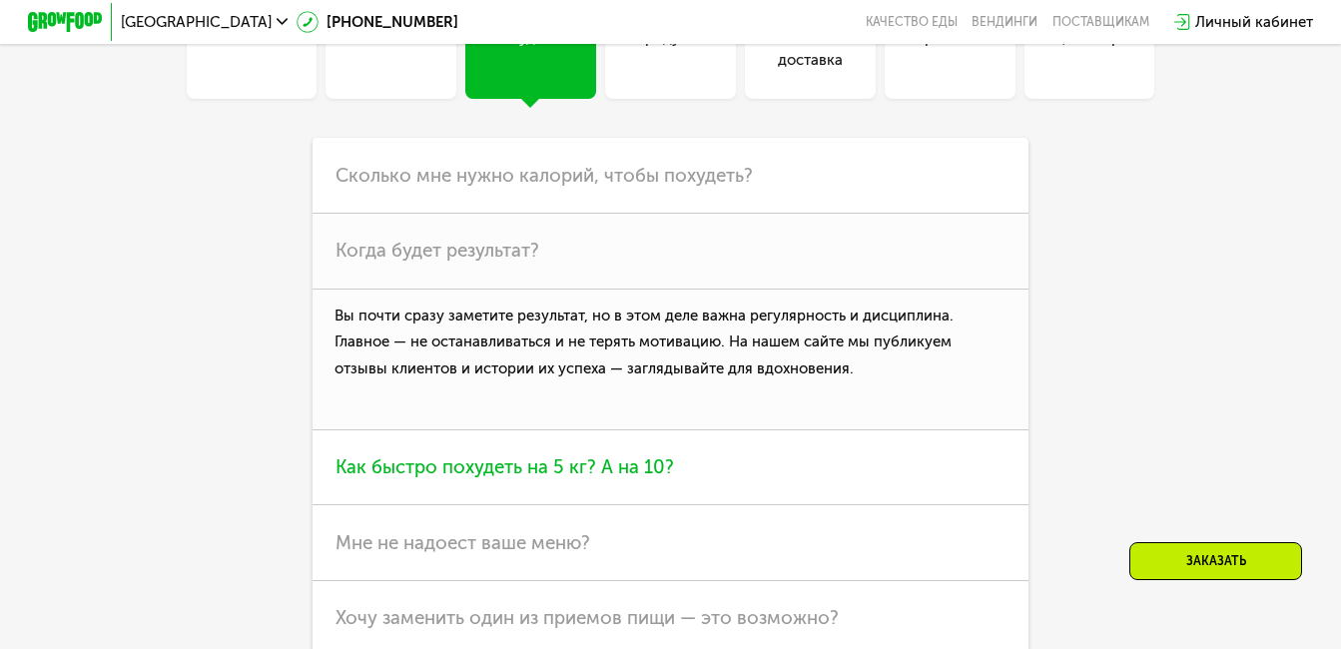
scroll to position [5293, 0]
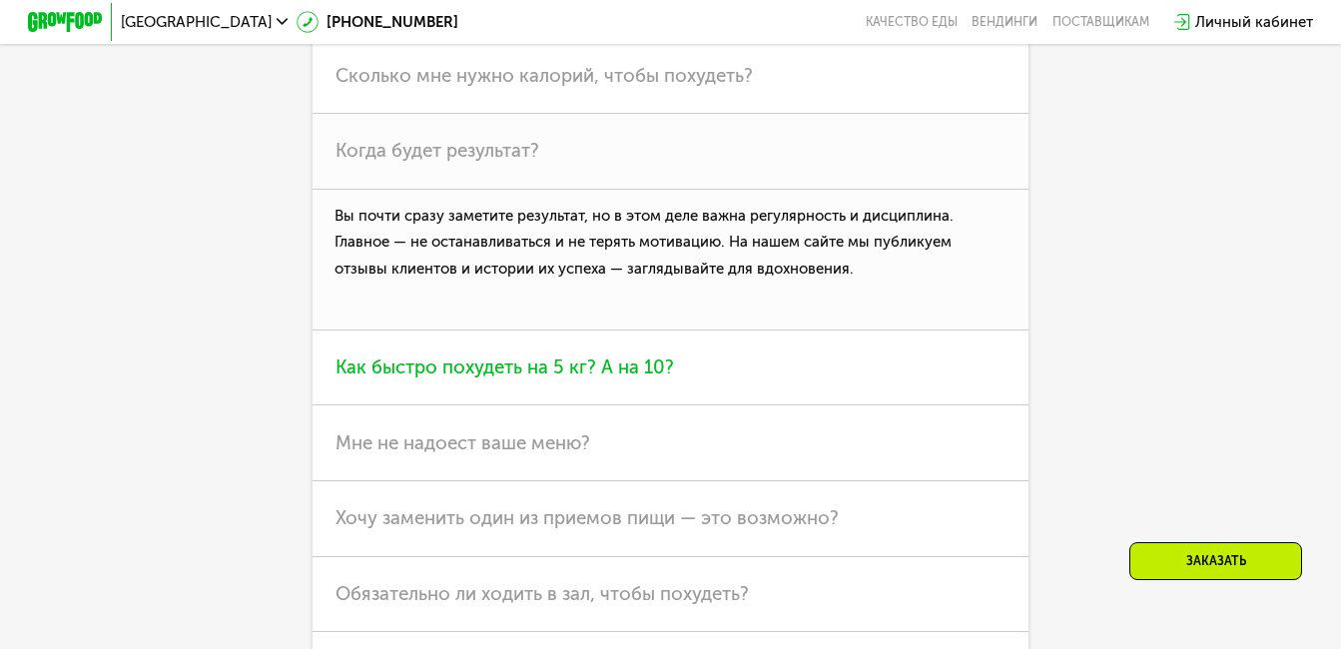
click at [595, 379] on span "Как быстро похудеть на 5 кг? А на 10?" at bounding box center [505, 367] width 339 height 23
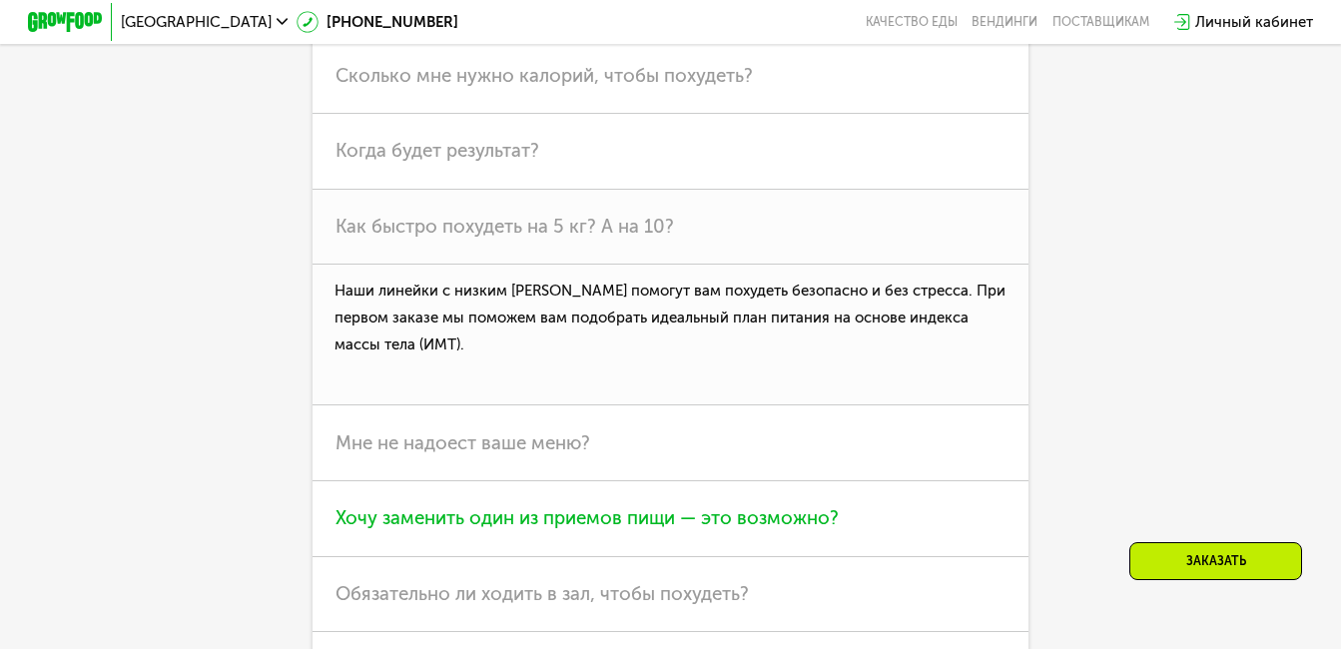
scroll to position [5393, 0]
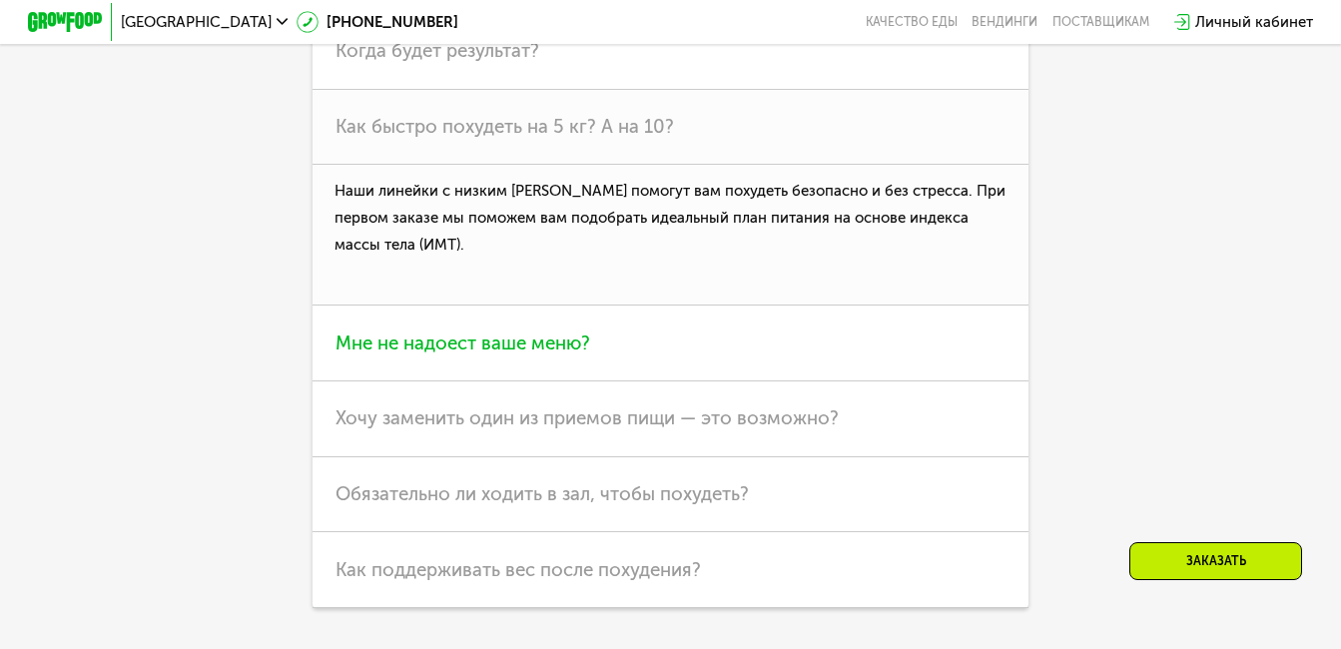
click at [422, 355] on span "Мне не надоест ваше меню?" at bounding box center [463, 343] width 255 height 23
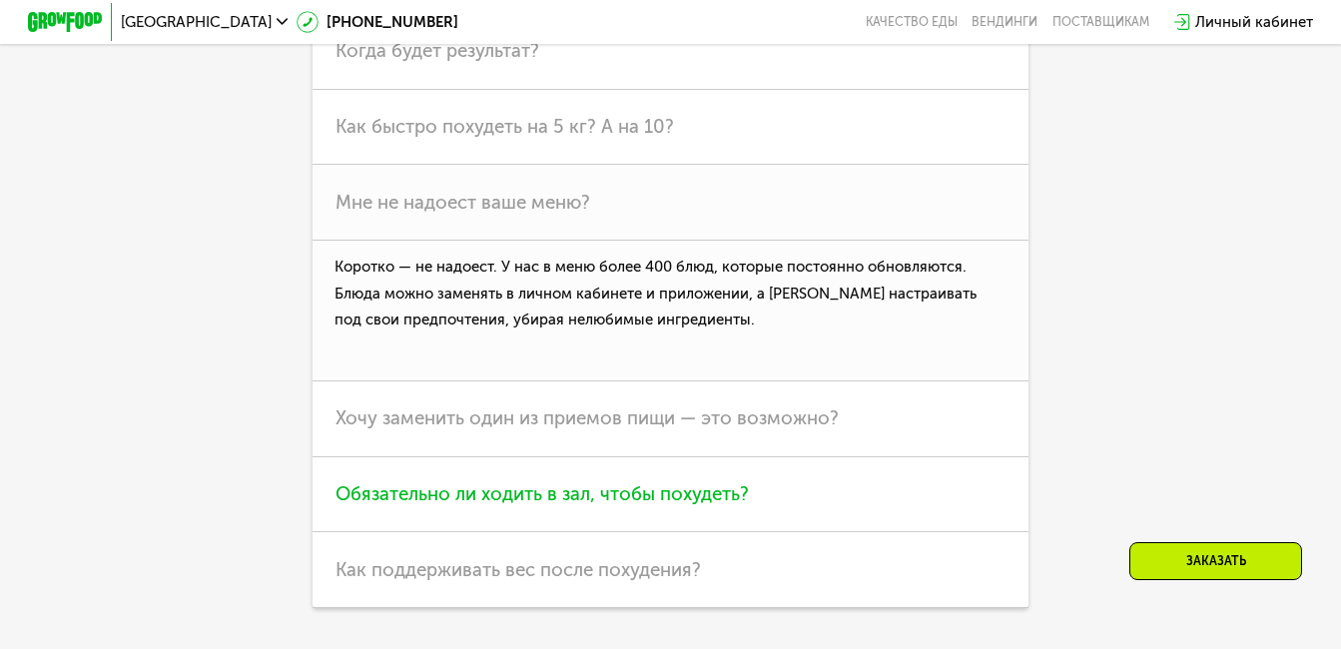
scroll to position [5493, 0]
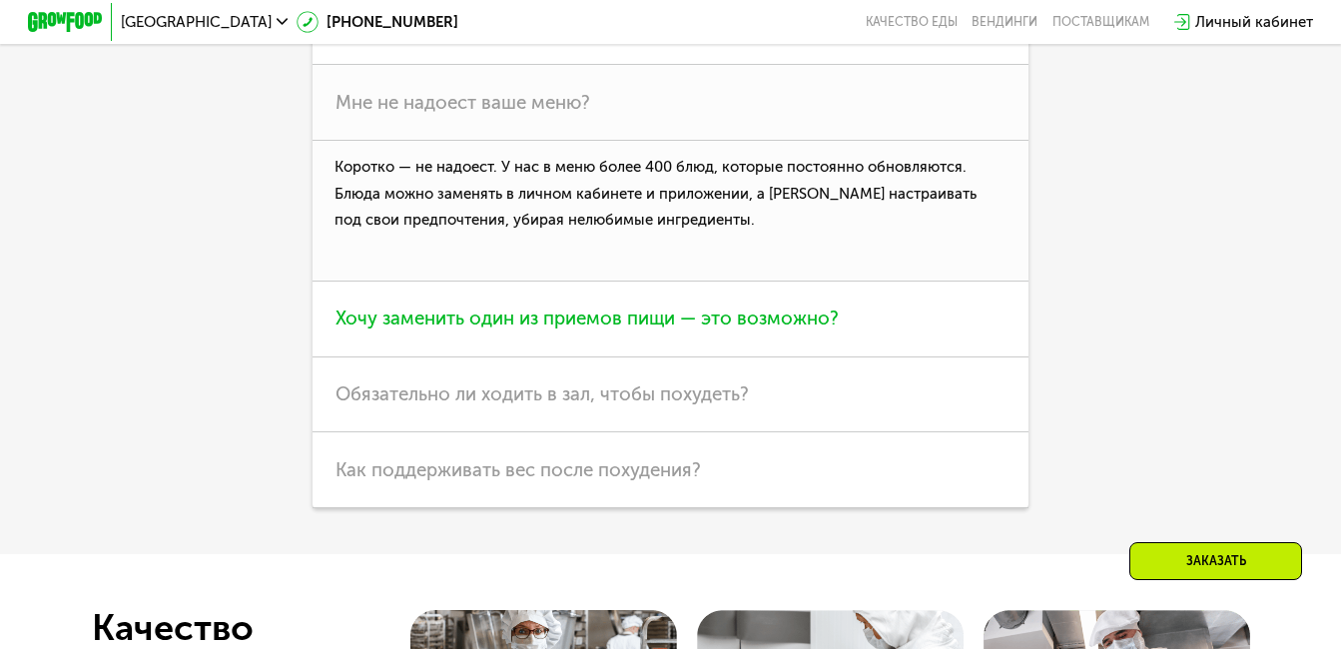
click at [536, 330] on span "Хочу заменить один из приемов пищи — это возможно?" at bounding box center [587, 318] width 503 height 23
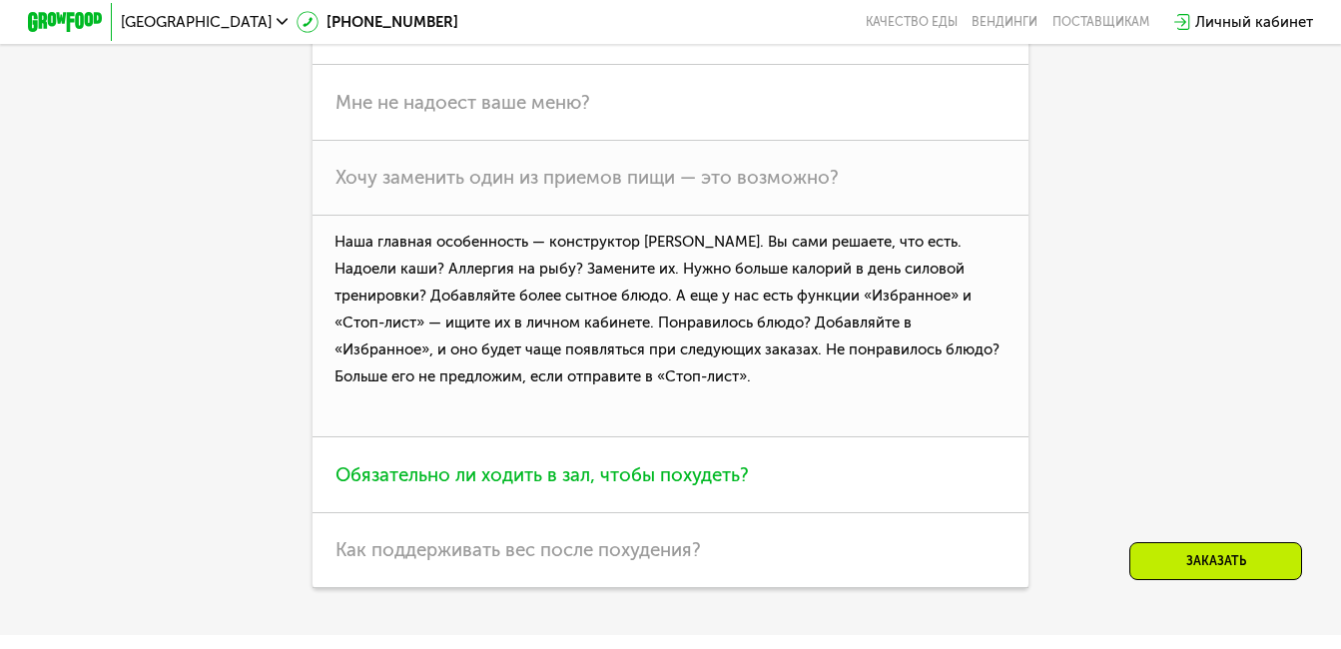
scroll to position [5593, 0]
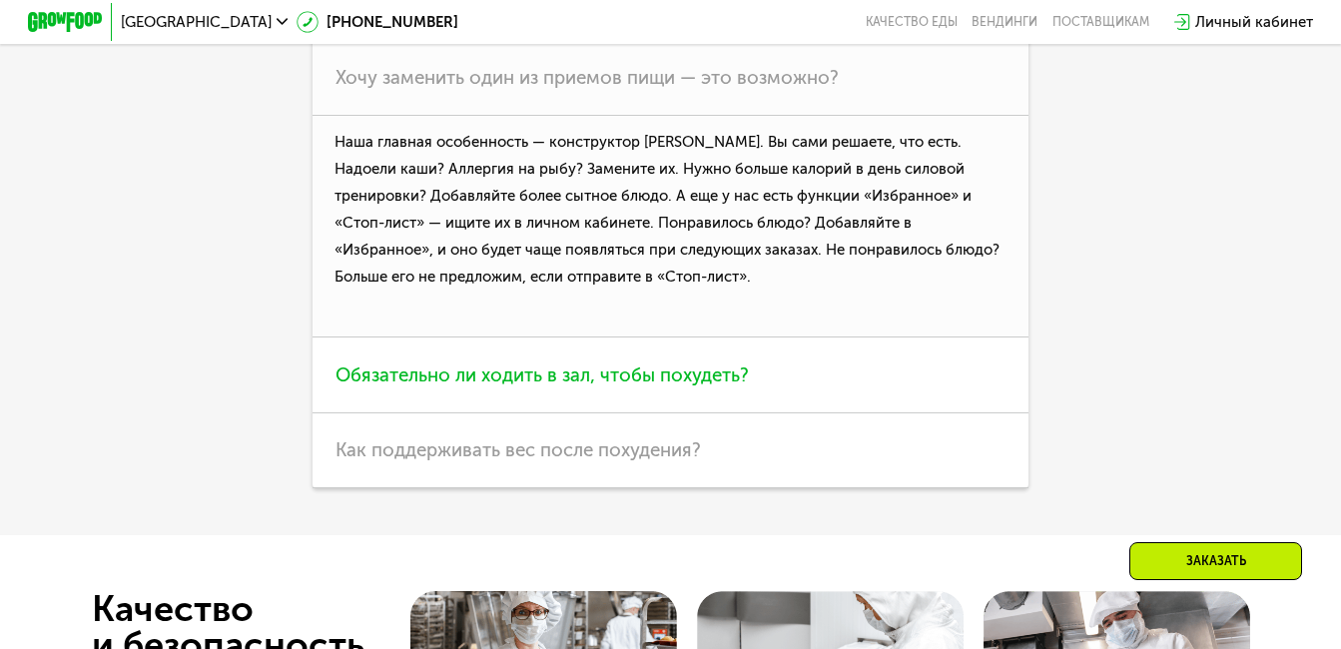
click at [578, 387] on span "Обязательно ли ходить в зал, чтобы похудеть?" at bounding box center [542, 375] width 413 height 23
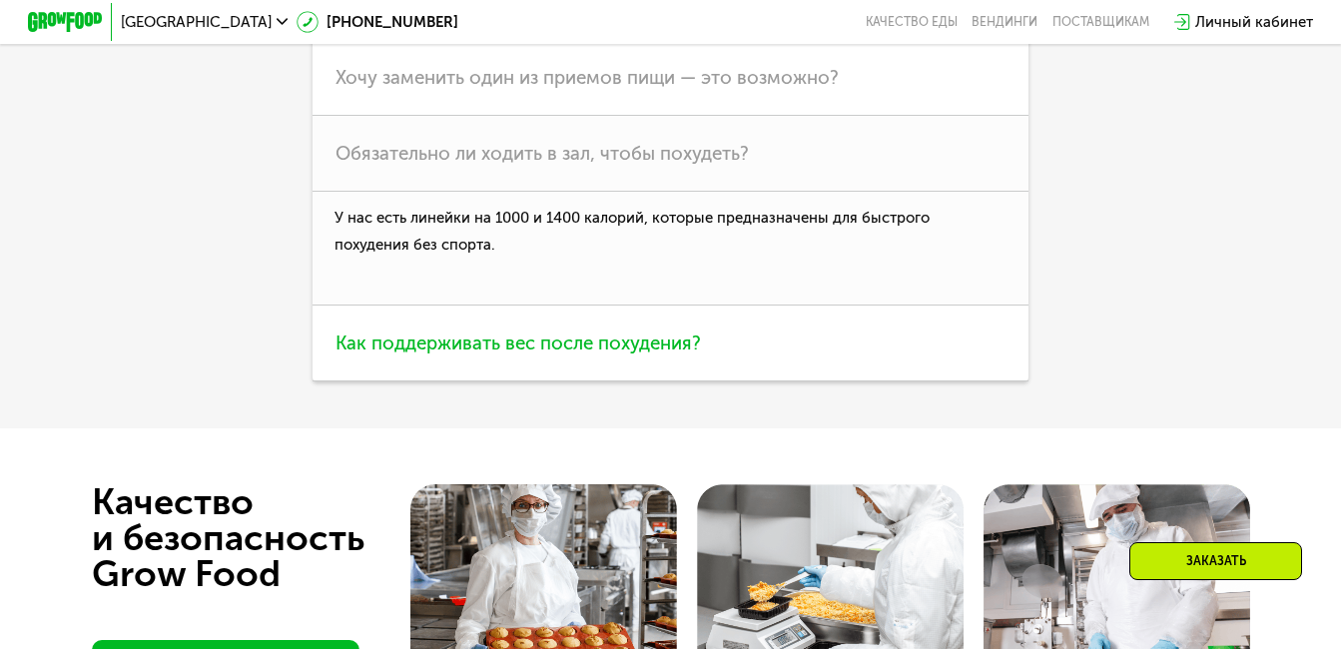
click at [525, 355] on span "Как поддерживать вес после похудения?" at bounding box center [519, 343] width 366 height 23
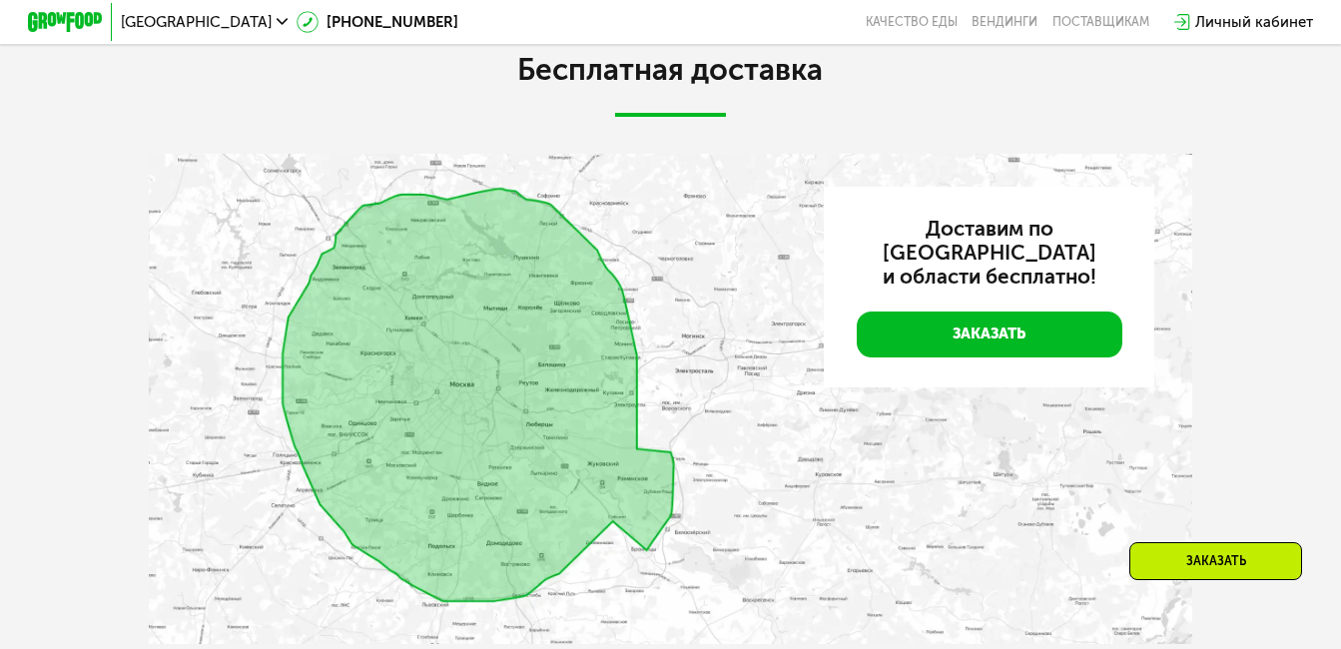
scroll to position [4395, 0]
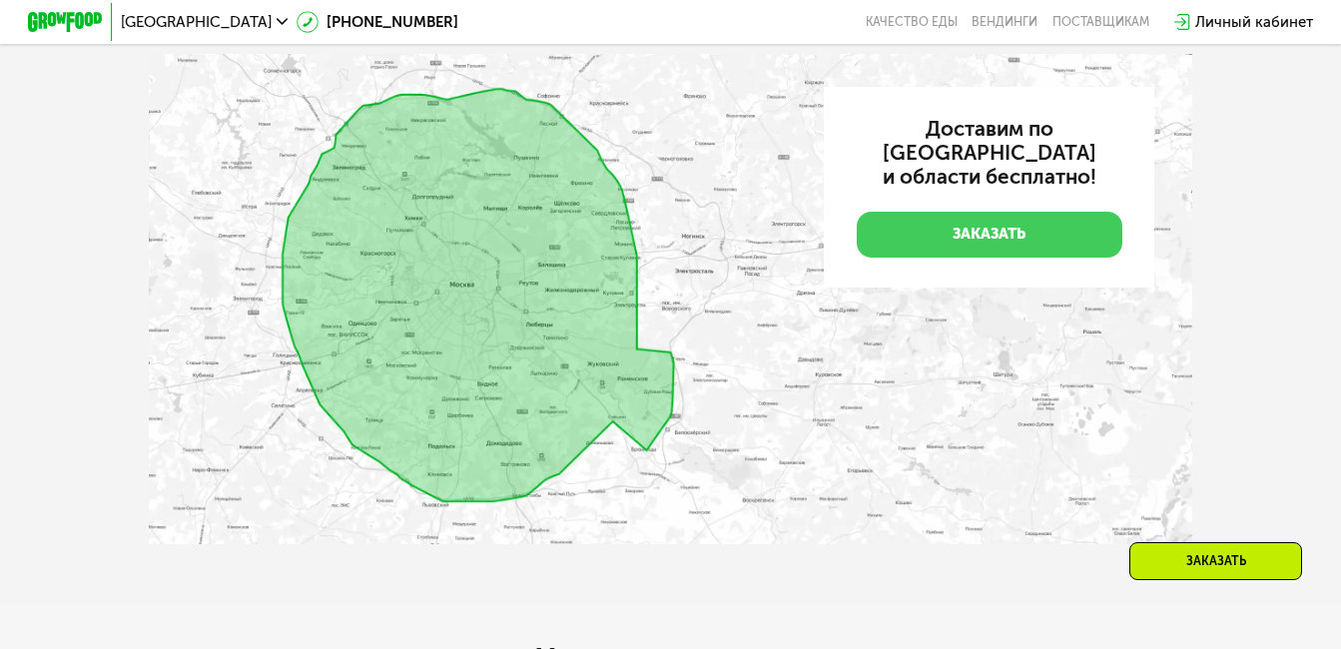
click at [933, 236] on link "Заказать" at bounding box center [990, 235] width 266 height 47
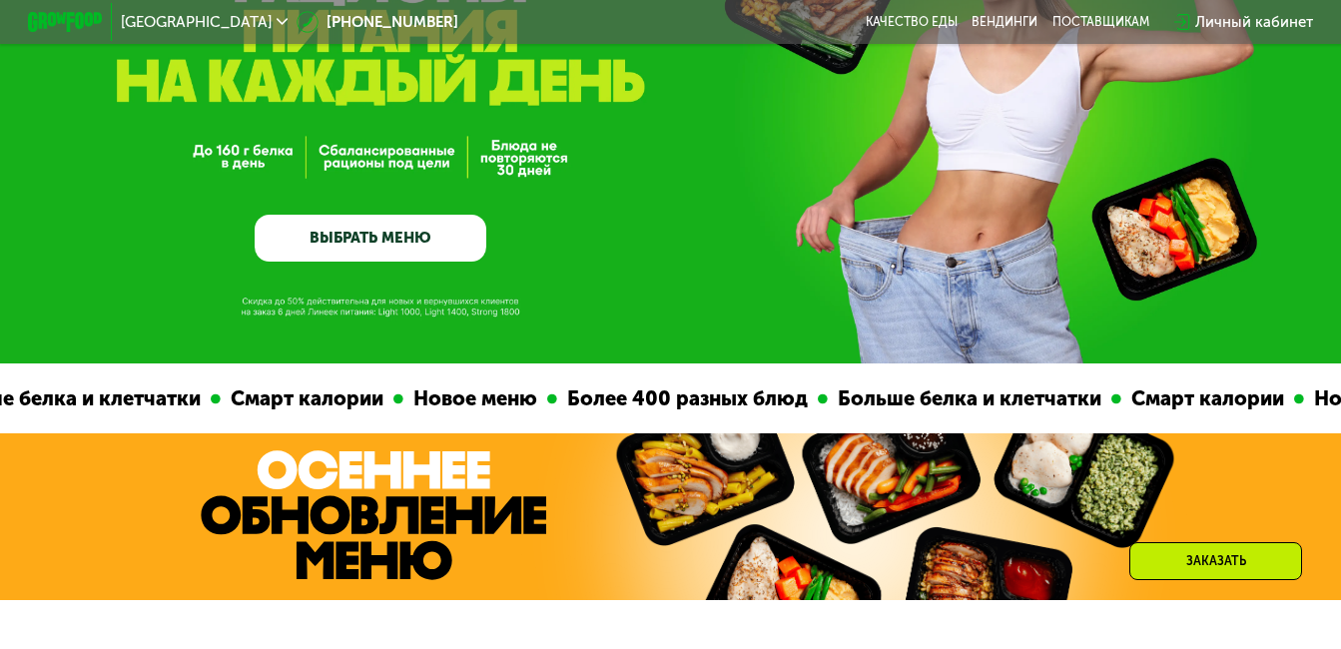
scroll to position [0, 0]
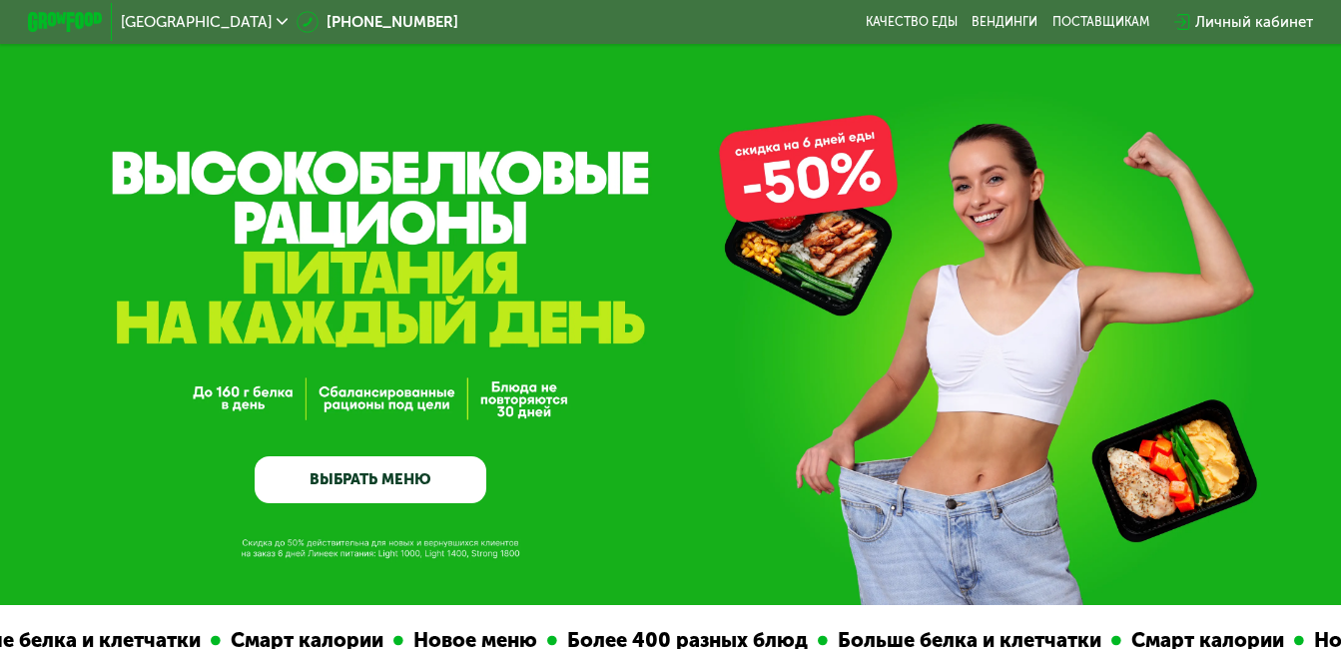
click at [145, 24] on span "[GEOGRAPHIC_DATA]" at bounding box center [196, 22] width 151 height 15
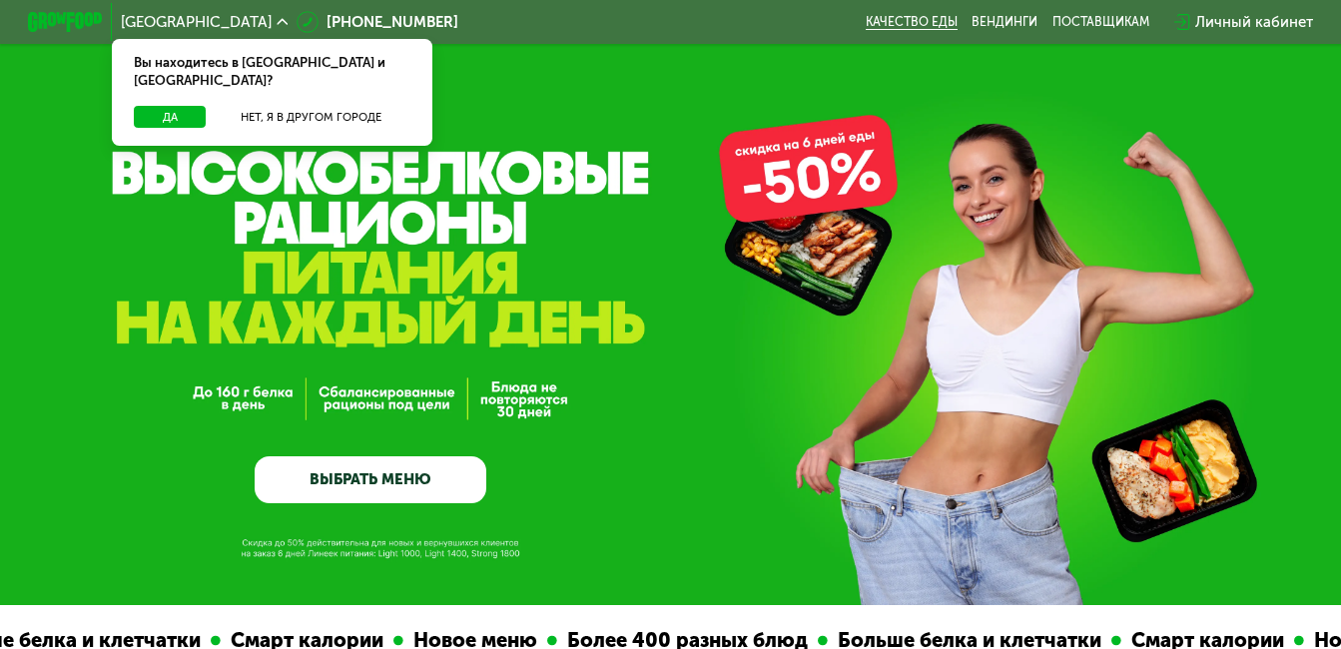
click at [914, 25] on link "Качество еды" at bounding box center [912, 22] width 92 height 15
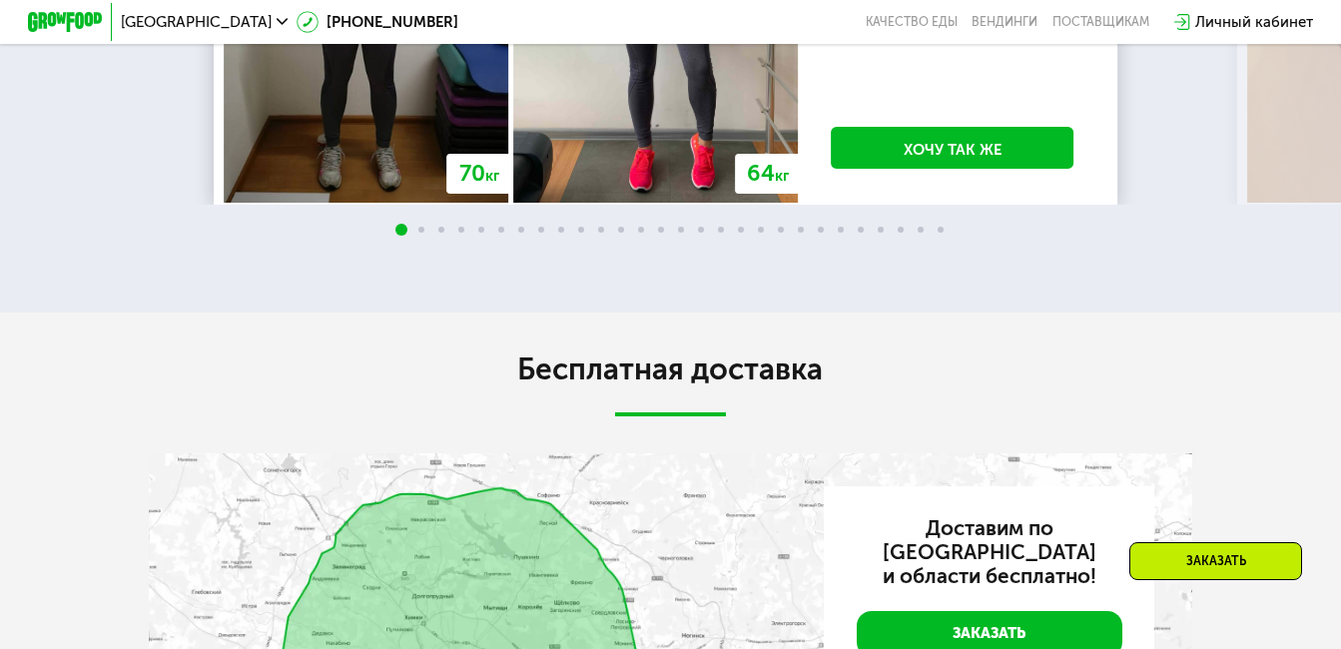
scroll to position [3795, 0]
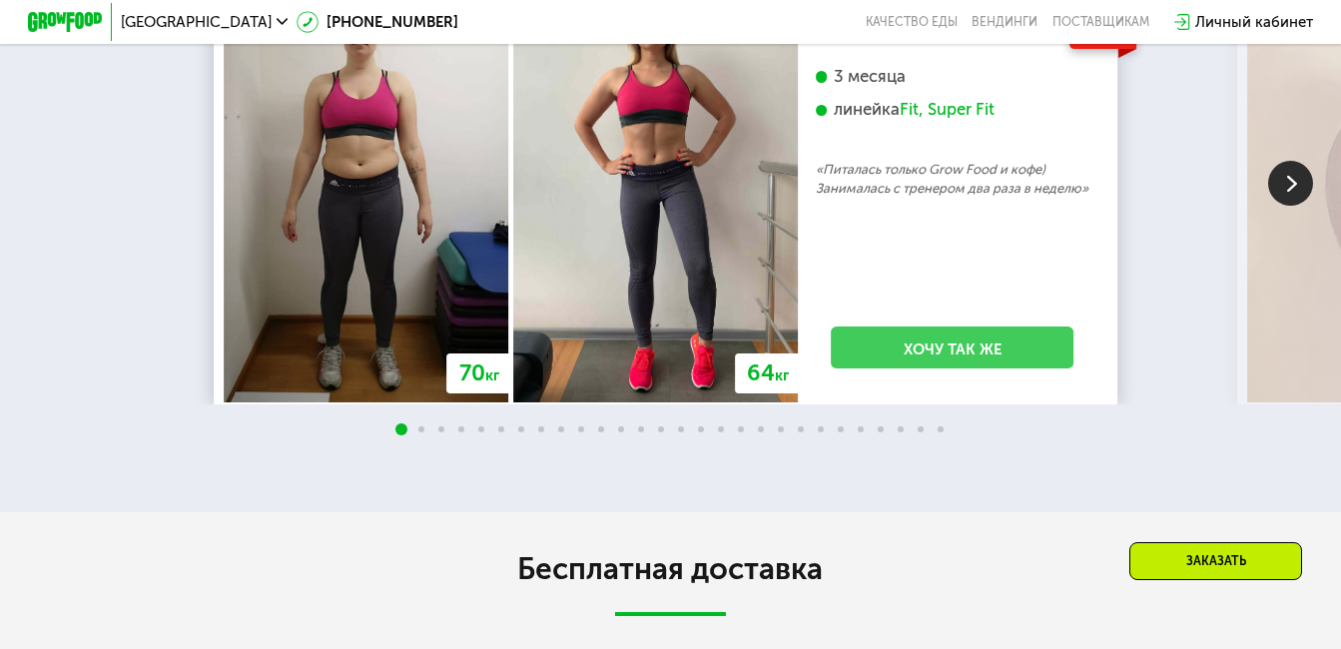
click at [946, 369] on link "Хочу так же" at bounding box center [953, 348] width 242 height 42
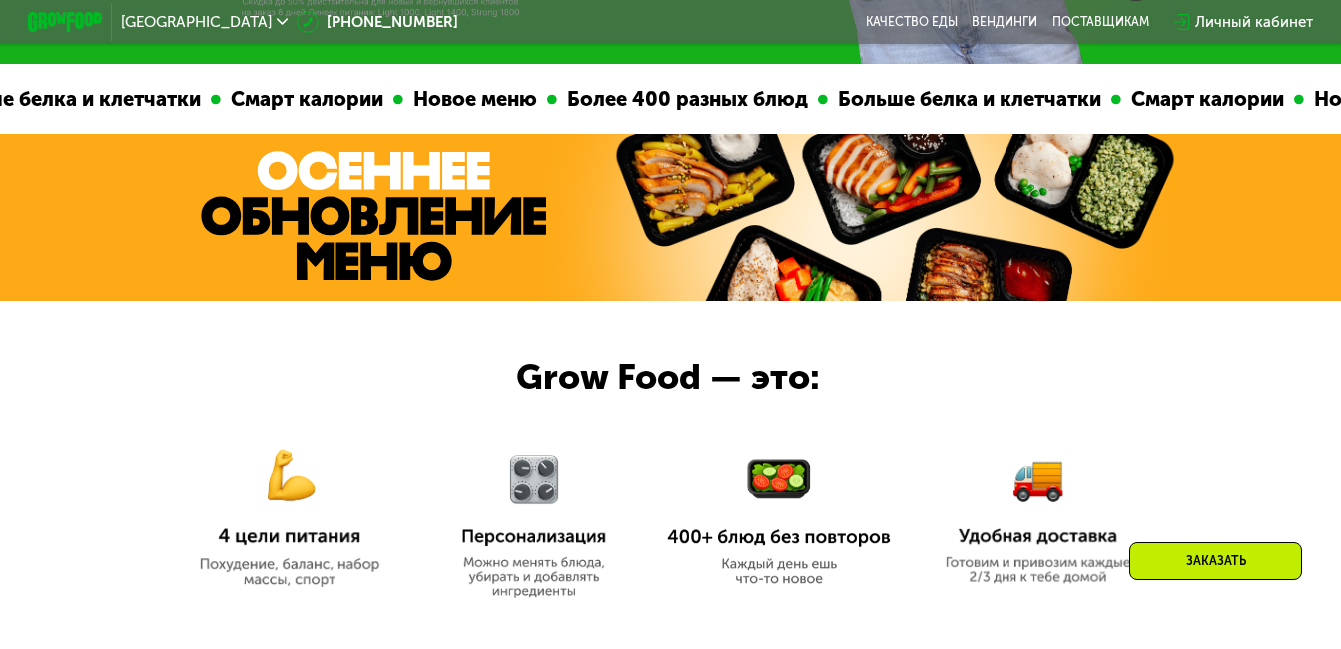
scroll to position [242, 0]
